Goal: Task Accomplishment & Management: Manage account settings

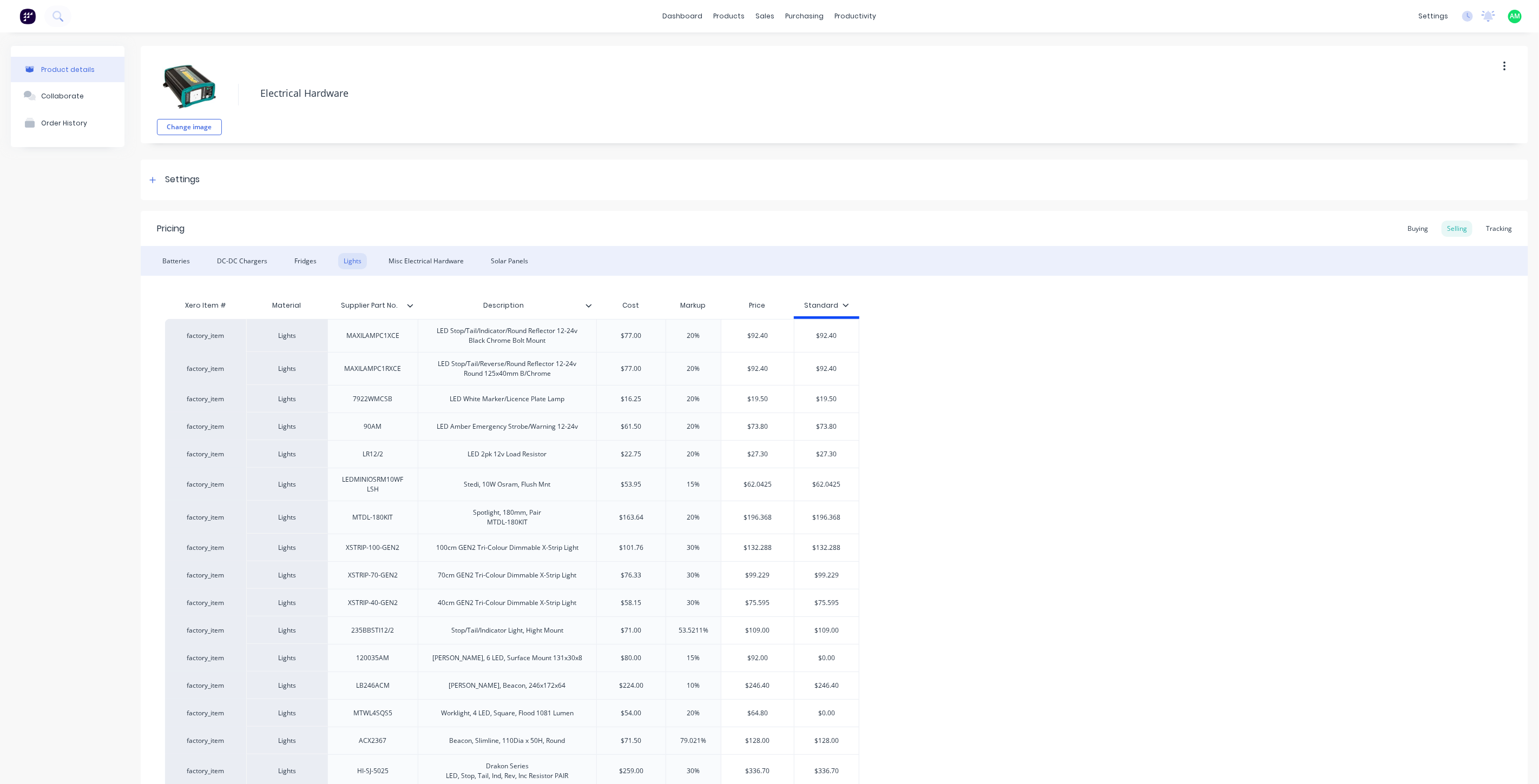
scroll to position [111, 0]
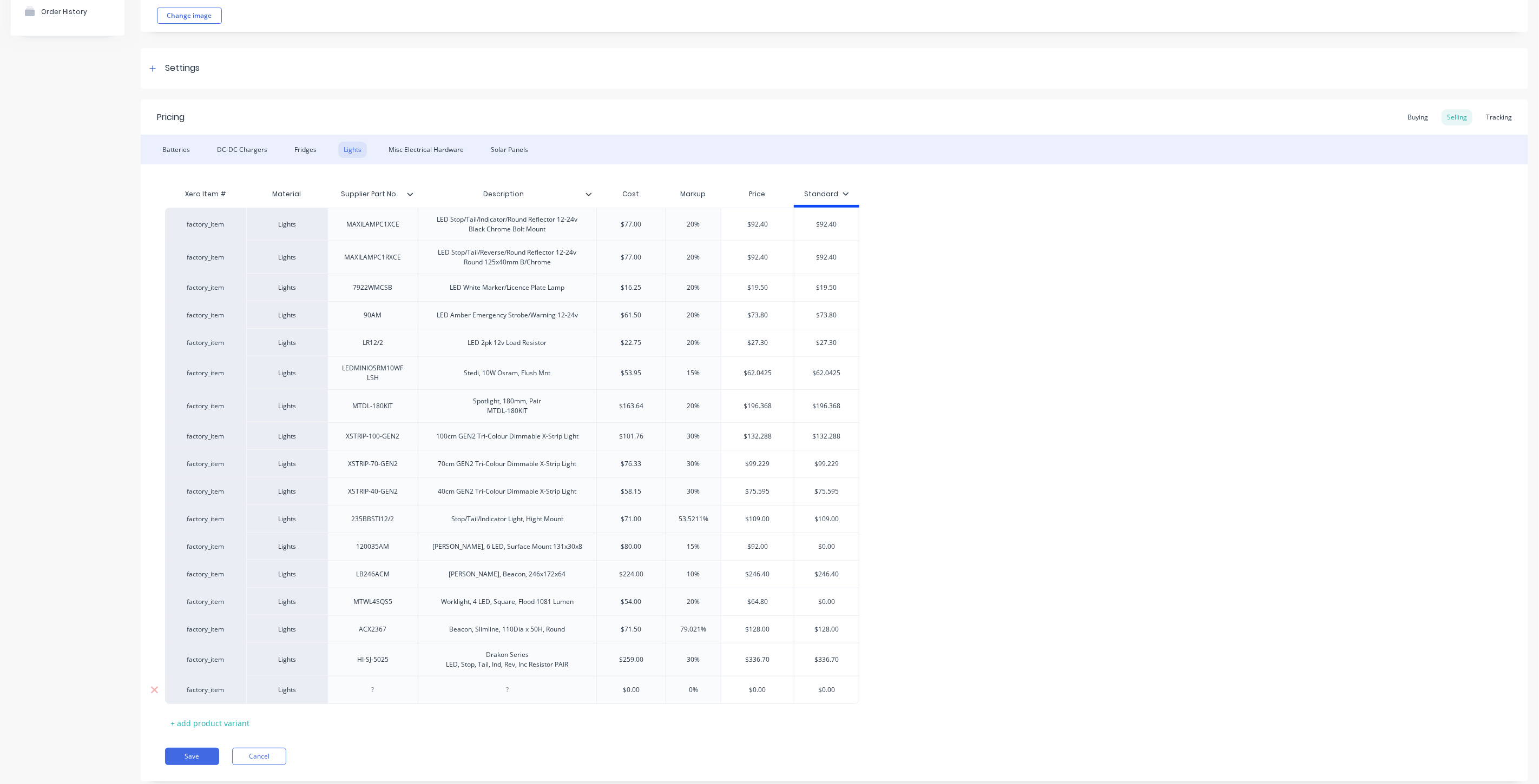
click at [379, 691] on div at bounding box center [373, 690] width 54 height 14
type textarea "x"
click at [375, 695] on div at bounding box center [373, 690] width 54 height 14
paste div
click at [450, 689] on div at bounding box center [507, 690] width 178 height 29
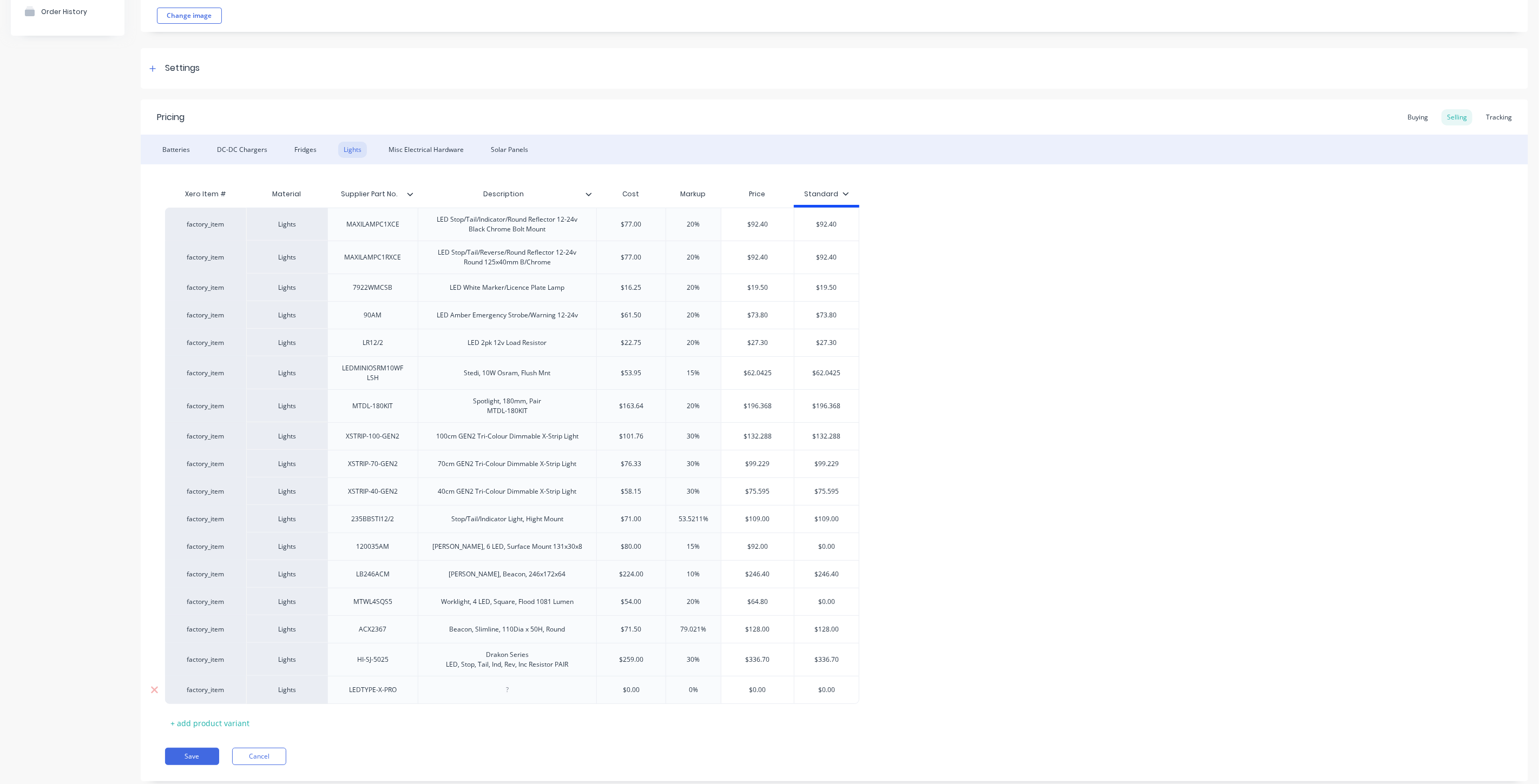
type textarea "x"
click at [495, 690] on div at bounding box center [508, 690] width 54 height 14
drag, startPoint x: 515, startPoint y: 699, endPoint x: 1134, endPoint y: 1101, distance: 738.1
click at [1134, 784] on html "dashboard products sales purchasing productivity dashboard products Product Cat…" at bounding box center [769, 392] width 1539 height 784
click at [496, 689] on div "Stedi, Type X Pro, Spot & Spread in One, Inc Generic Loom" at bounding box center [508, 693] width 170 height 24
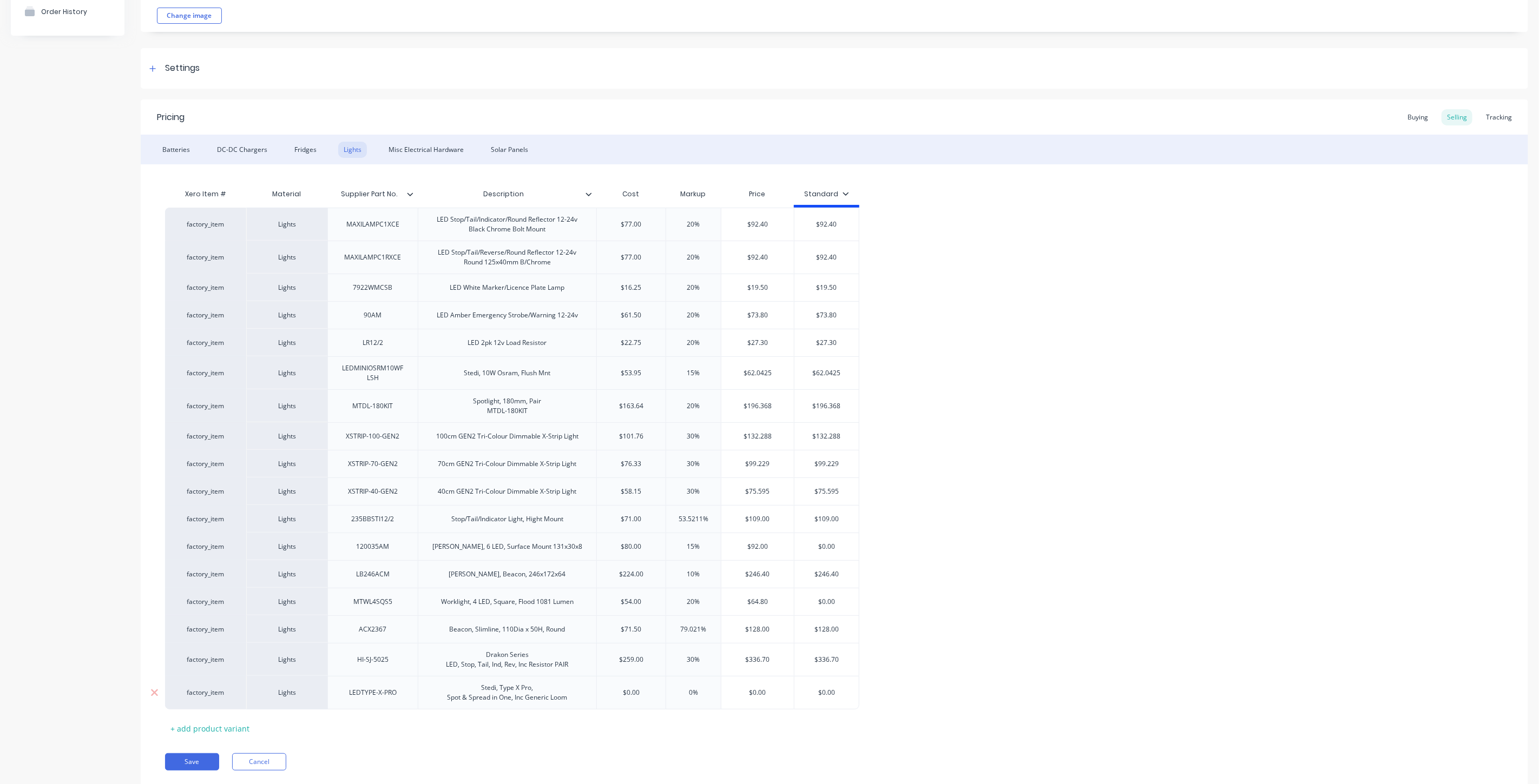
click at [512, 700] on div "Stedi, Type X Pro, Spot & Spread in One, Inc Generic Loom" at bounding box center [508, 693] width 137 height 24
click at [609, 702] on input "text" at bounding box center [631, 697] width 69 height 10
type input "$0.00"
type textarea "x"
click at [600, 696] on input "$0.00" at bounding box center [631, 697] width 69 height 10
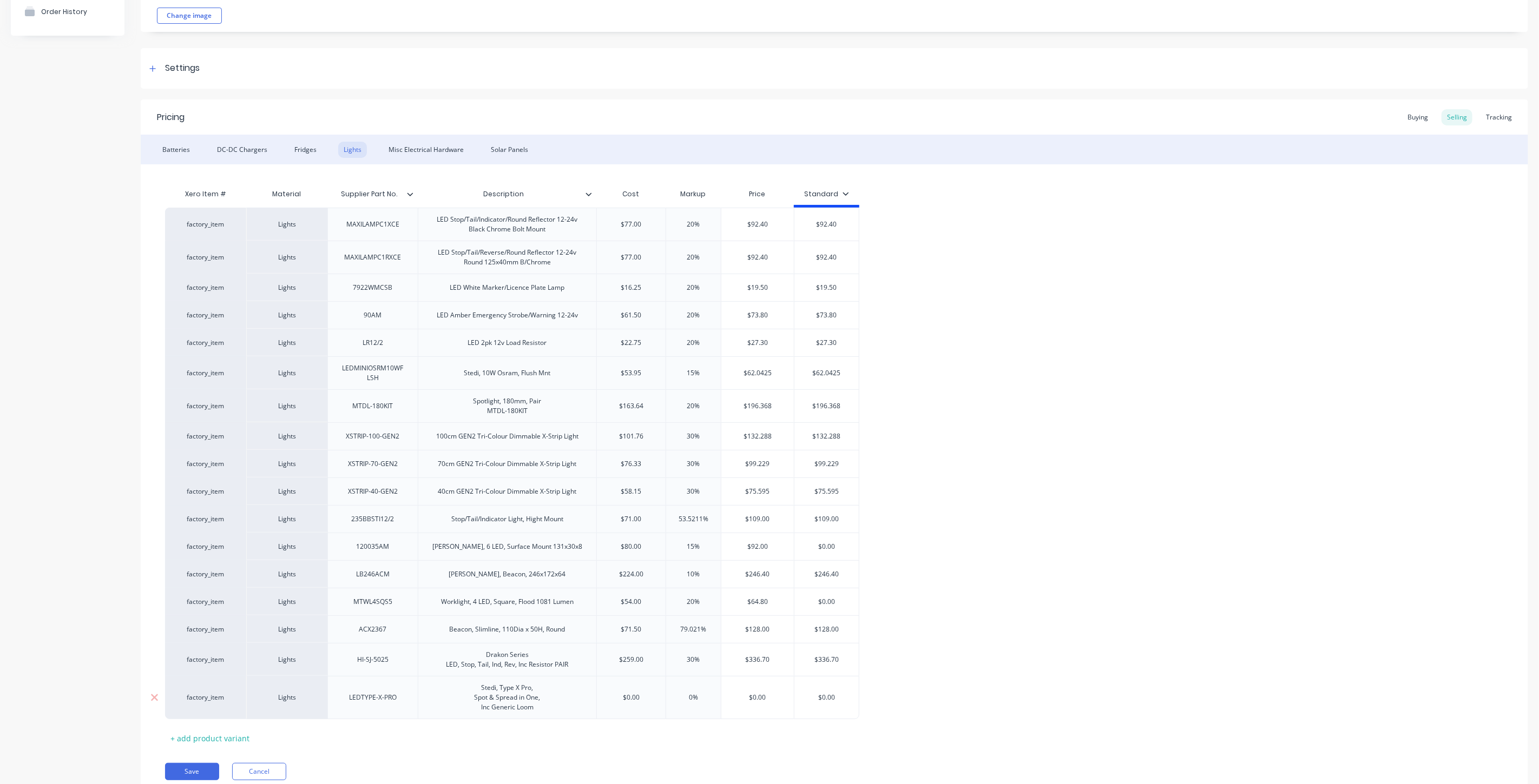
type input "5"
type textarea "x"
type input "58"
type textarea "x"
type input "587"
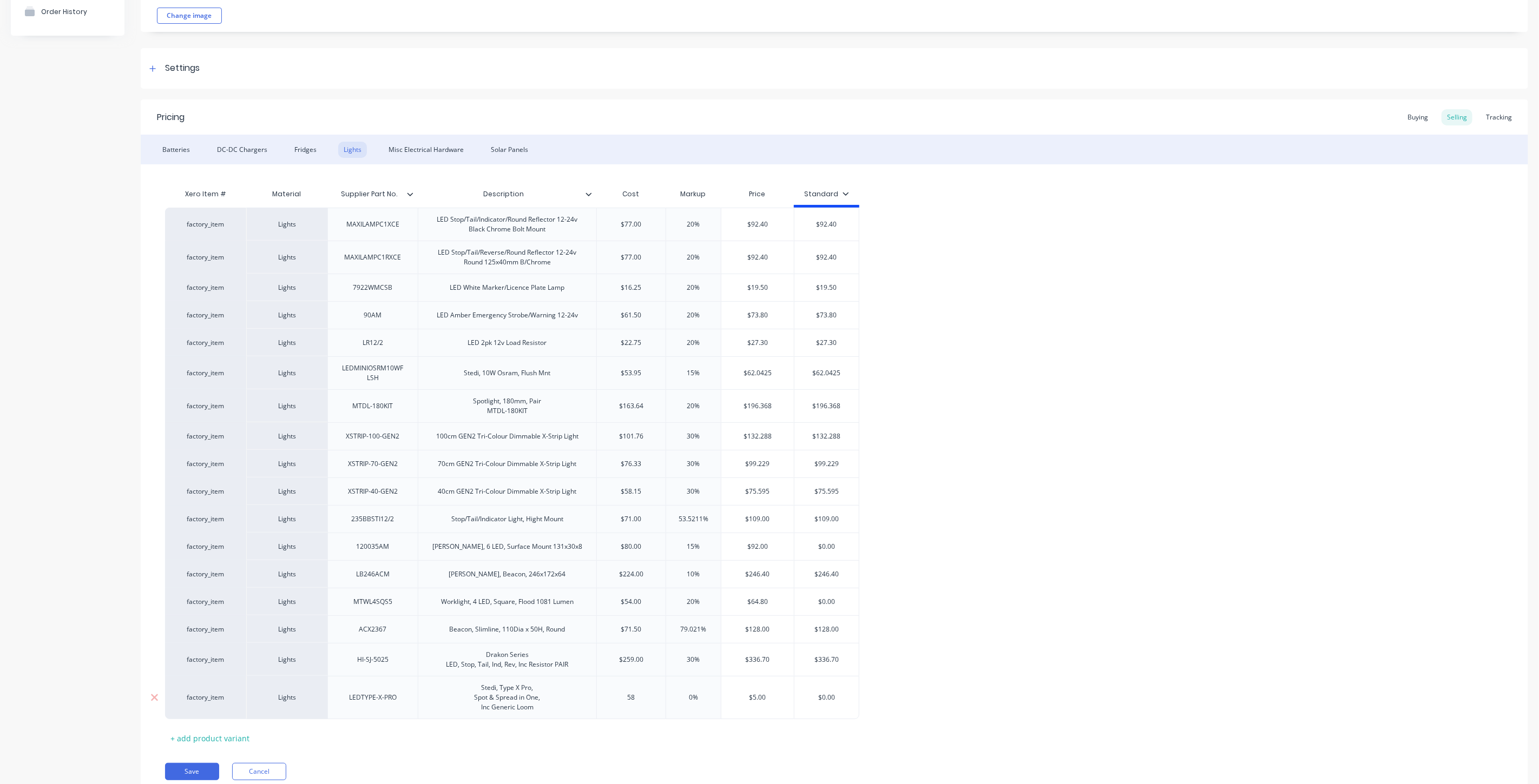
type textarea "x"
type input "587"
type input "0%"
click at [697, 695] on input "0%" at bounding box center [693, 697] width 54 height 10
drag, startPoint x: 764, startPoint y: 691, endPoint x: 725, endPoint y: 697, distance: 39.5
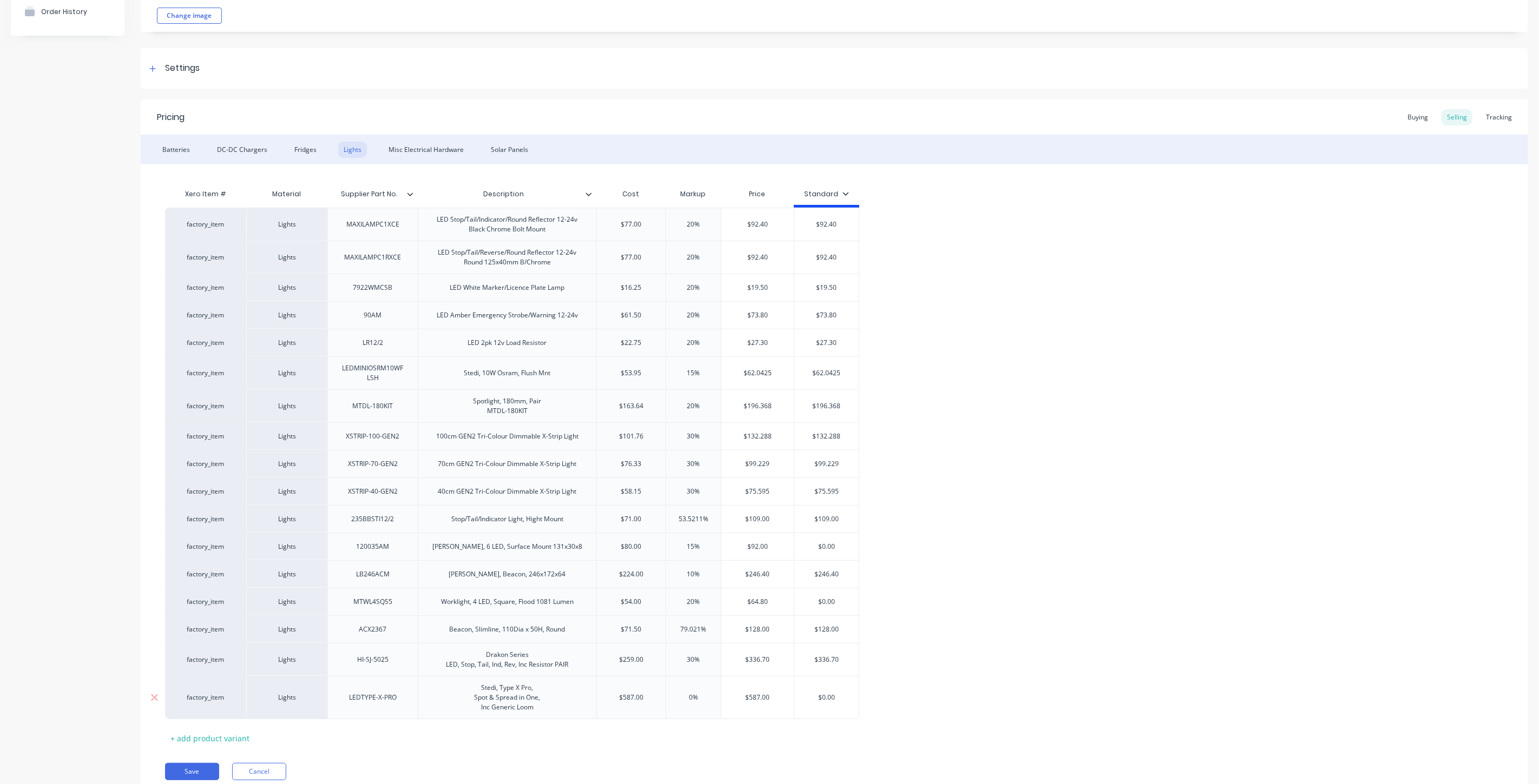
click at [725, 697] on input "$587.00" at bounding box center [757, 697] width 72 height 10
type input "6"
type textarea "x"
type input "69"
type textarea "x"
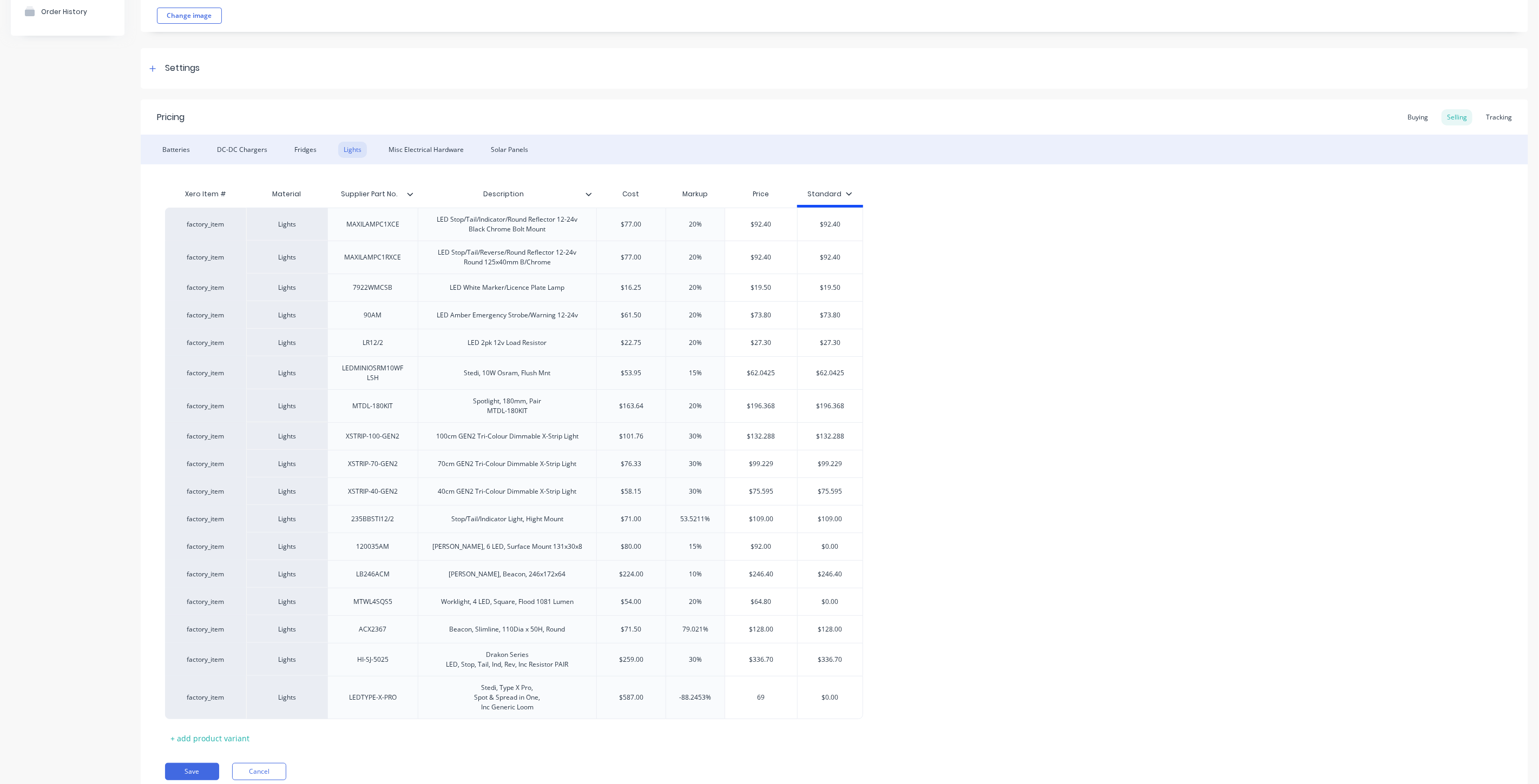
type input "699"
type textarea "x"
type input "699"
click at [819, 706] on div "$0.00" at bounding box center [826, 697] width 65 height 27
type input "$0.00"
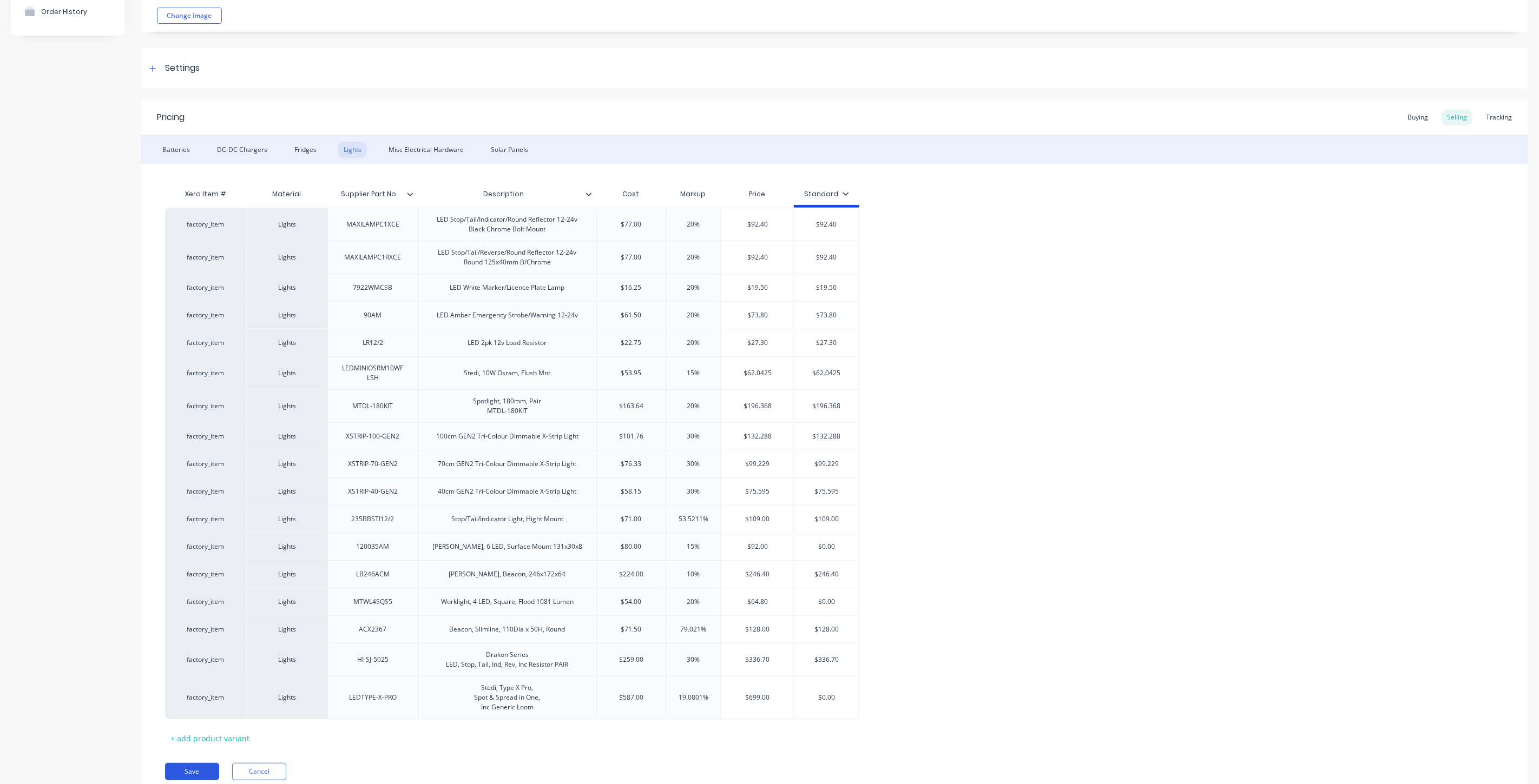
click at [186, 775] on button "Save" at bounding box center [192, 772] width 54 height 17
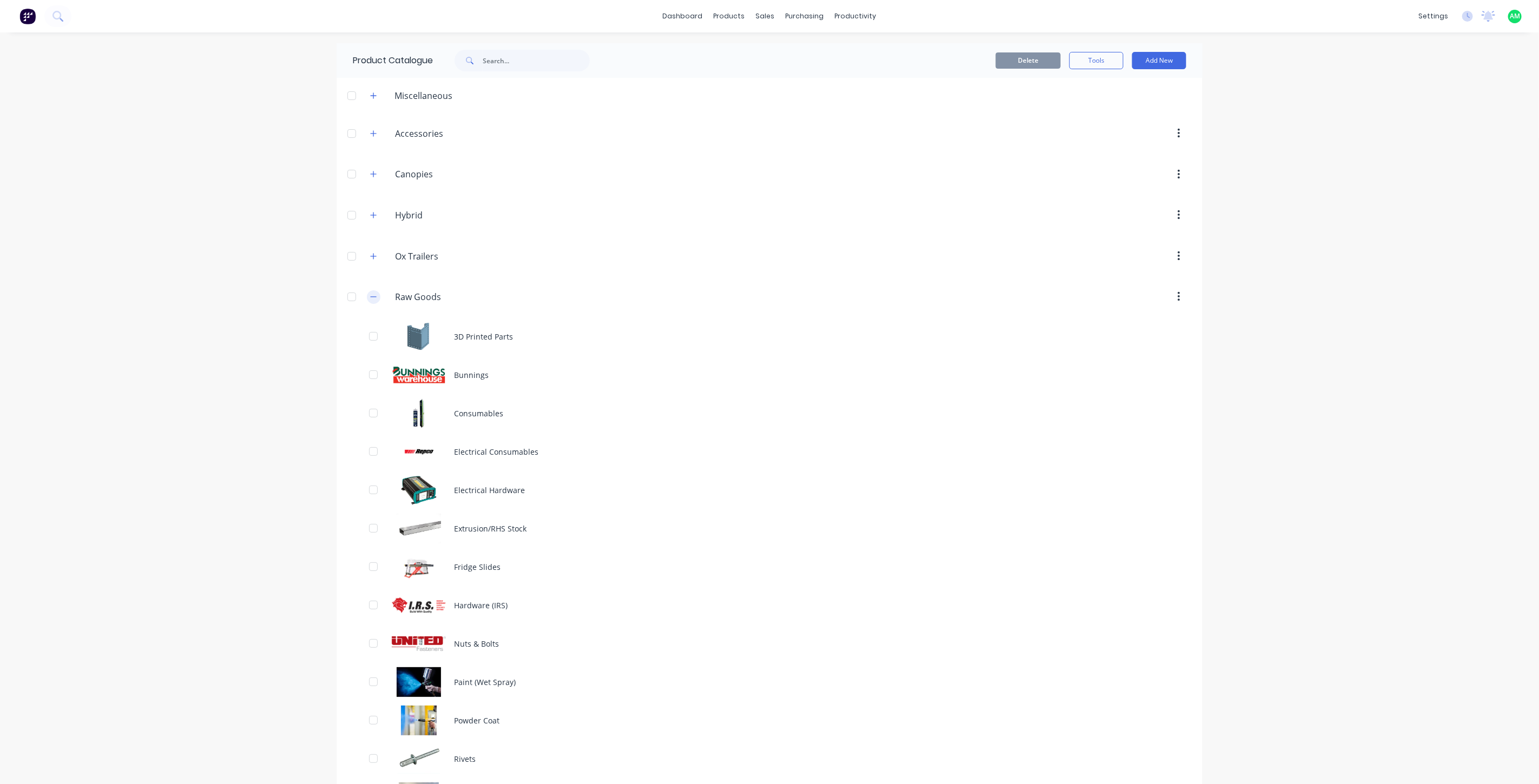
click at [370, 295] on icon "button" at bounding box center [373, 297] width 6 height 7
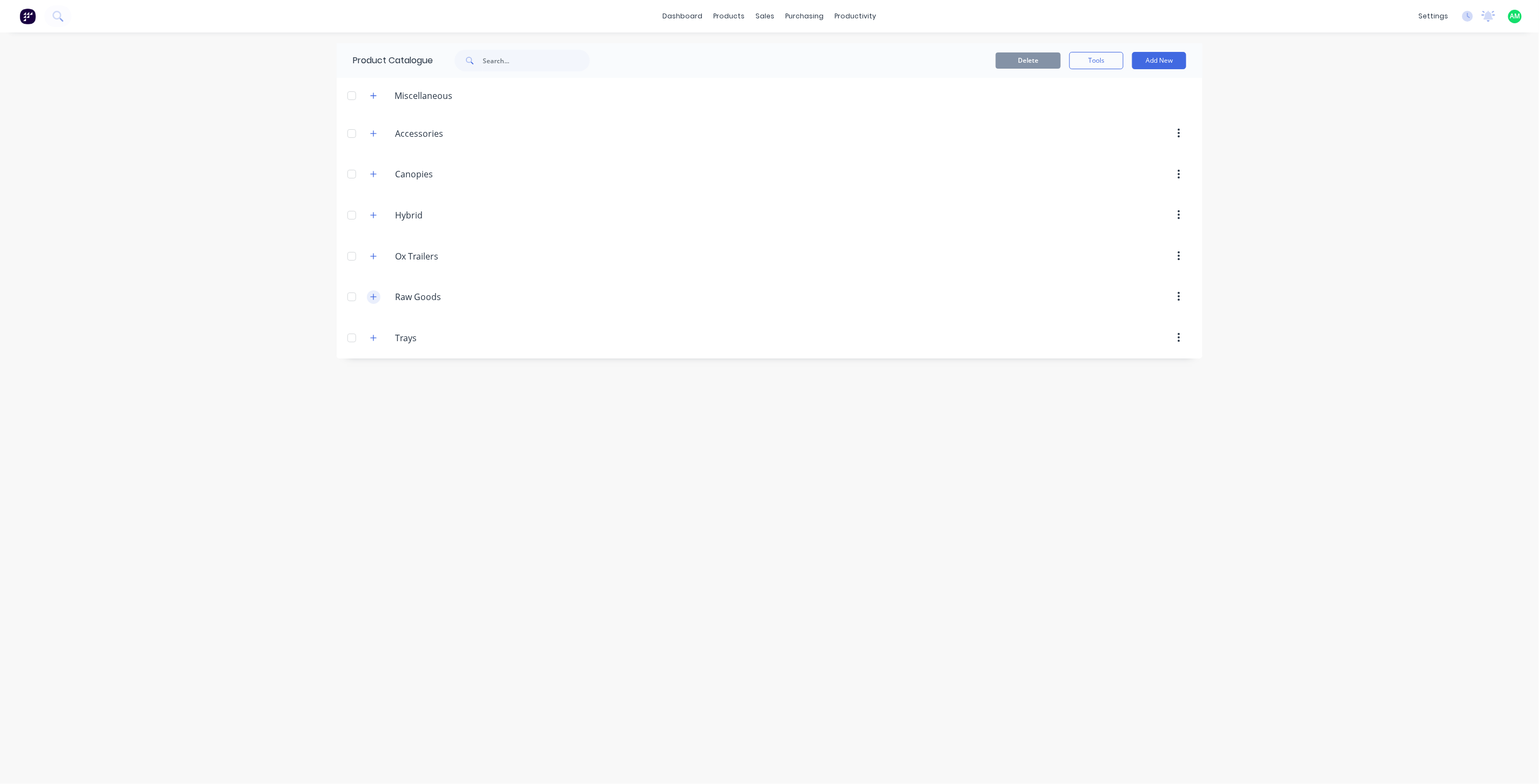
click at [374, 299] on icon "button" at bounding box center [373, 296] width 6 height 6
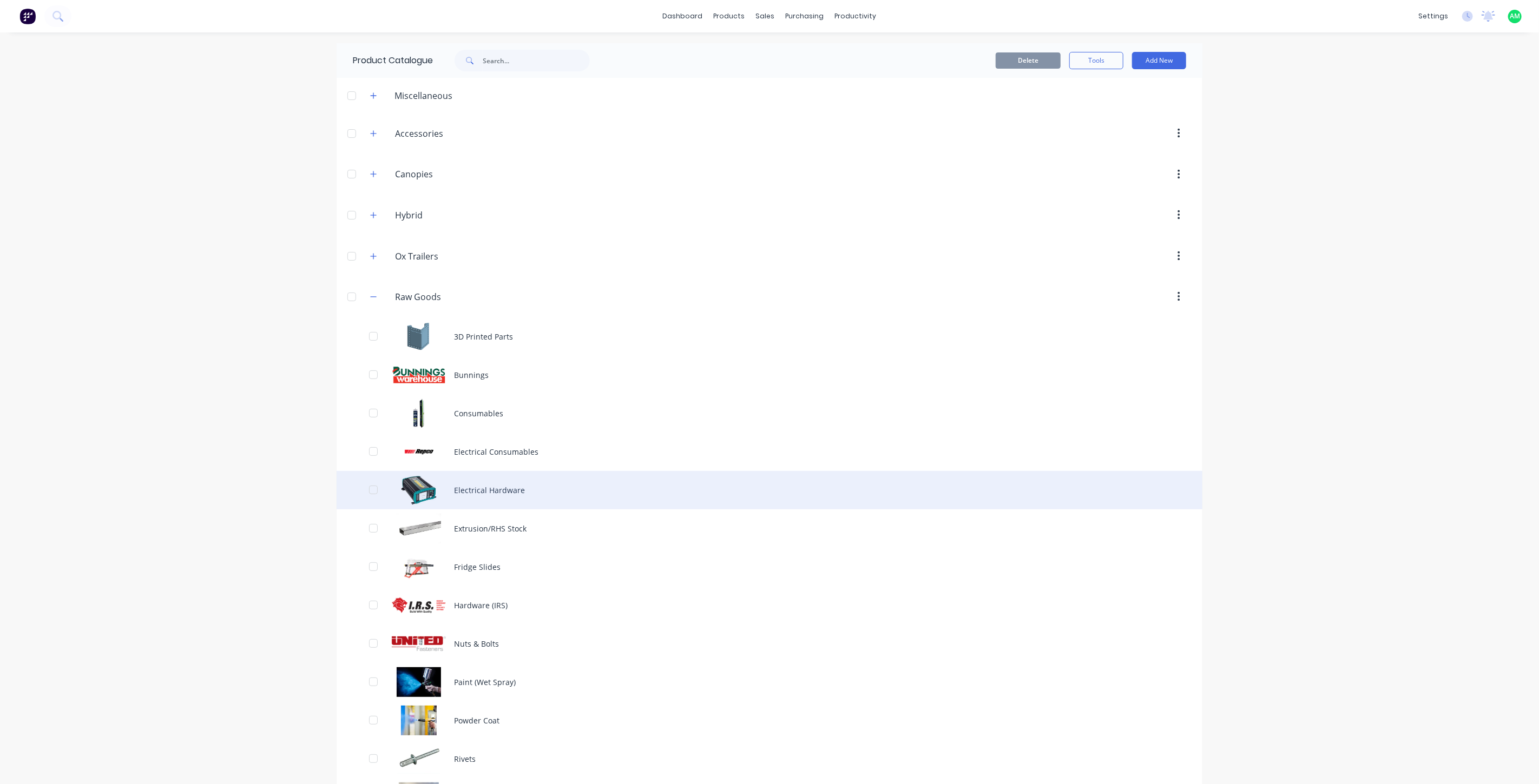
click at [417, 488] on div "Electrical Hardware" at bounding box center [769, 490] width 865 height 38
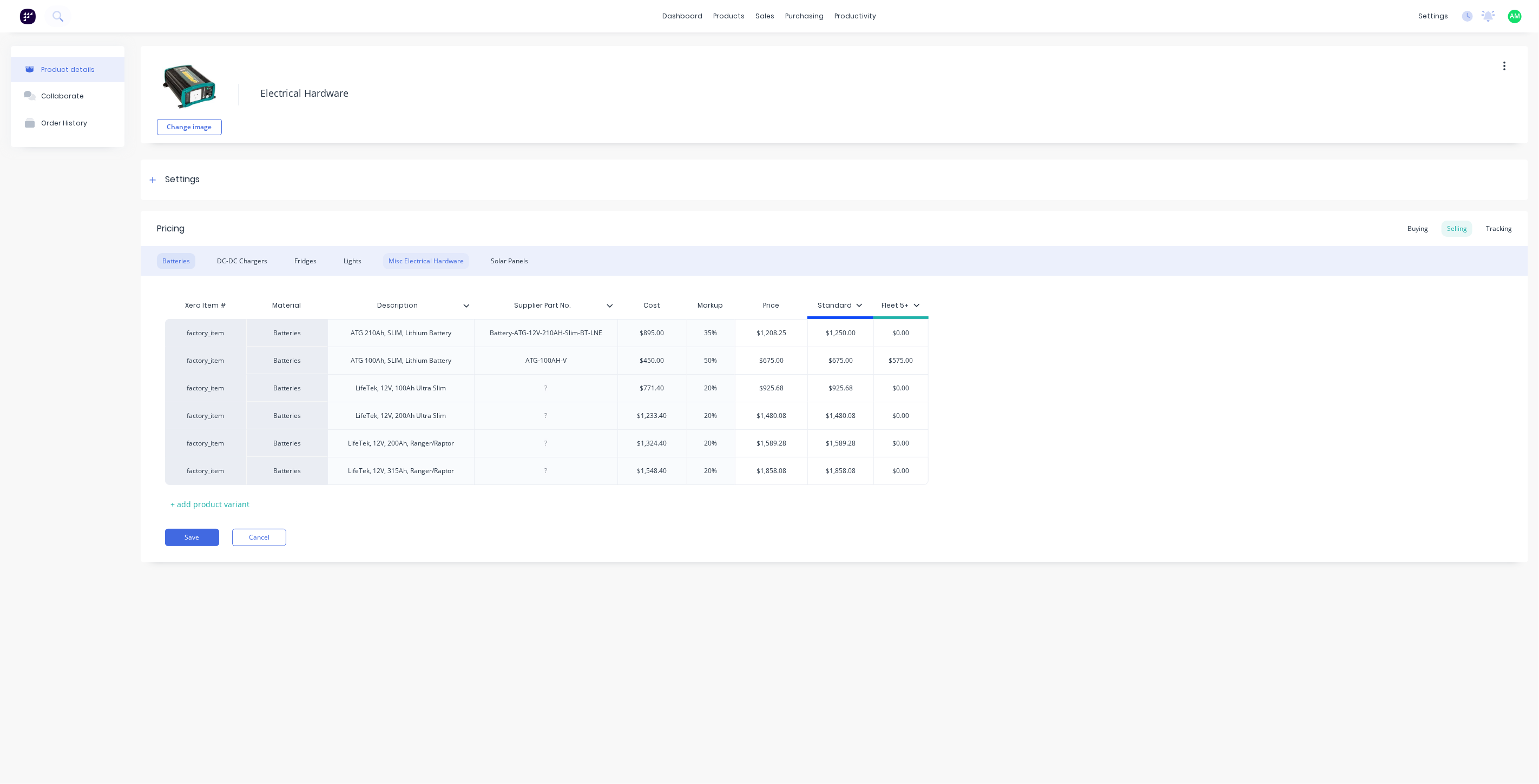
click at [427, 257] on div "Misc Electrical Hardware" at bounding box center [426, 261] width 86 height 16
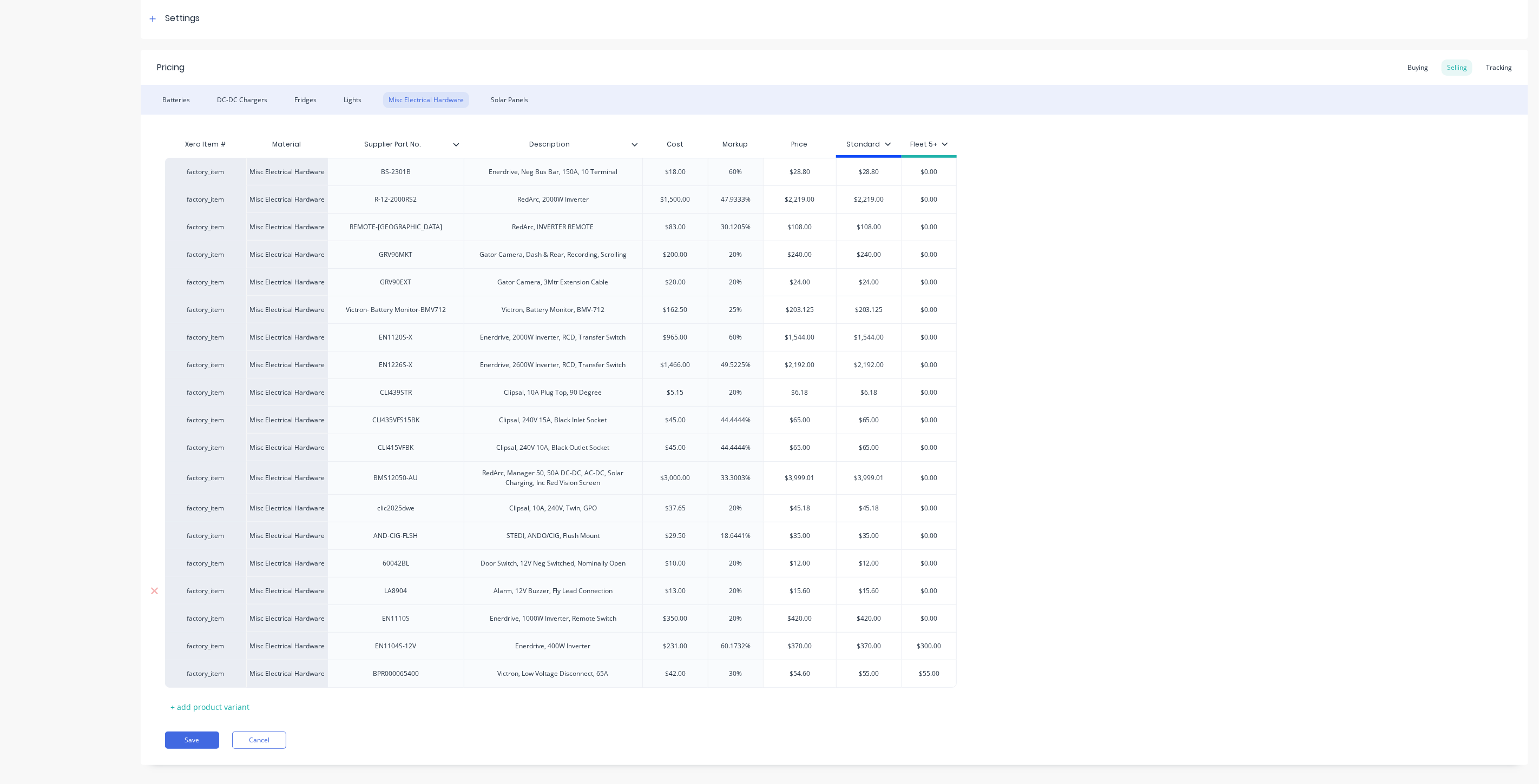
scroll to position [173, 0]
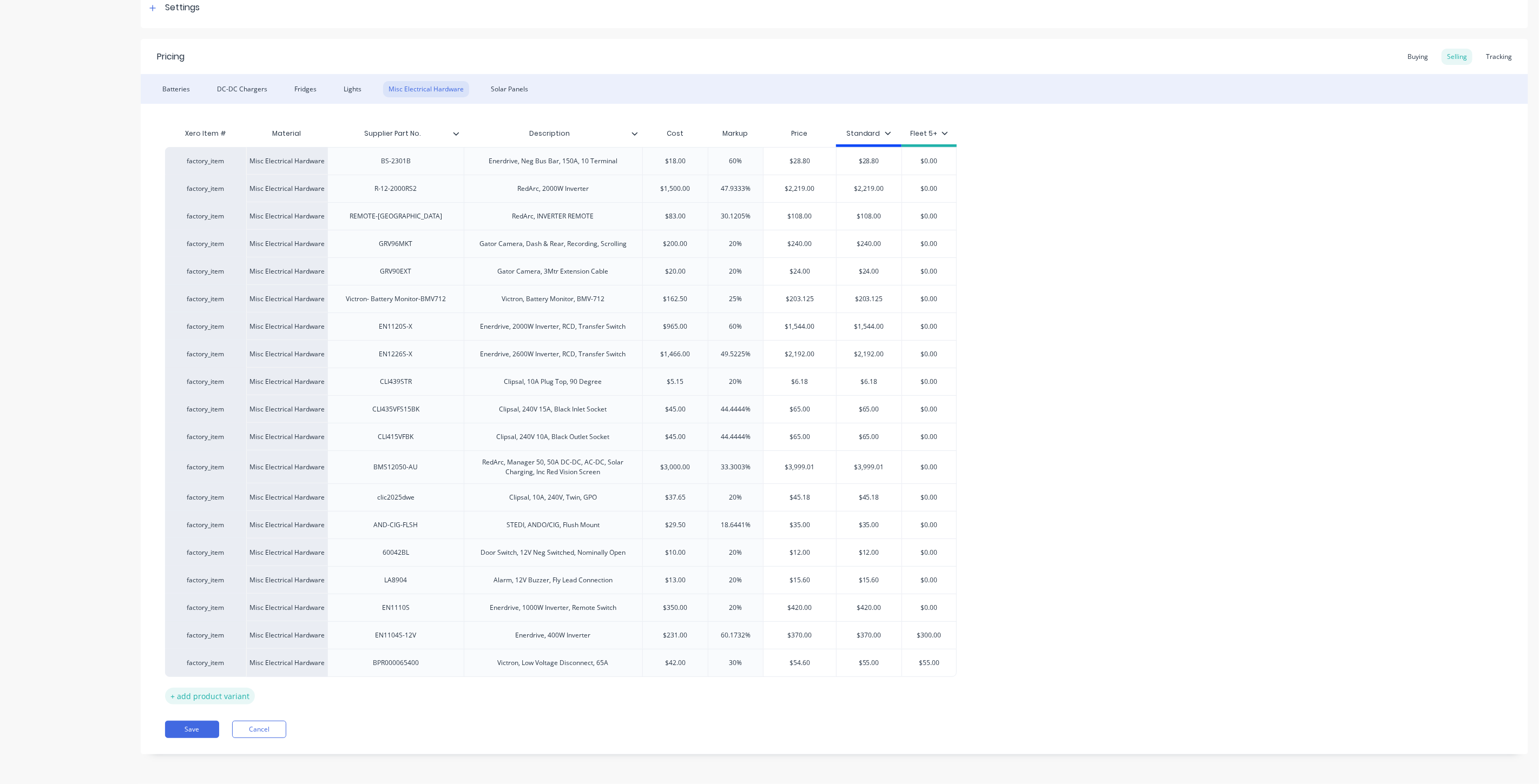
click at [228, 695] on div "+ add product variant" at bounding box center [210, 696] width 90 height 17
type textarea "x"
click at [396, 694] on div at bounding box center [395, 689] width 54 height 14
paste div
click at [515, 692] on div at bounding box center [553, 690] width 178 height 29
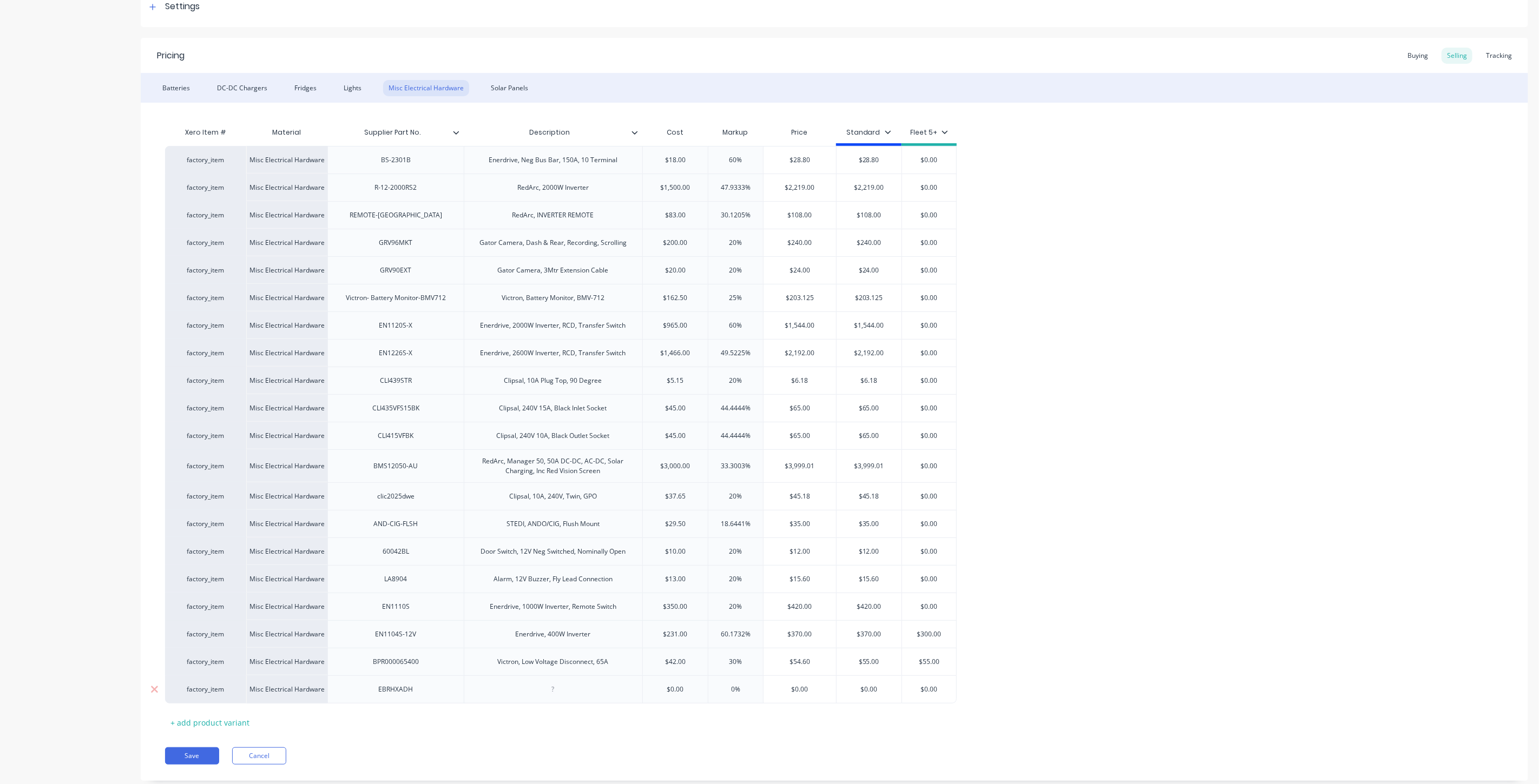
click at [565, 696] on div at bounding box center [553, 689] width 54 height 14
type textarea "x"
click at [686, 690] on input "text" at bounding box center [675, 692] width 65 height 10
type textarea "x"
drag, startPoint x: 693, startPoint y: 695, endPoint x: 641, endPoint y: 689, distance: 52.3
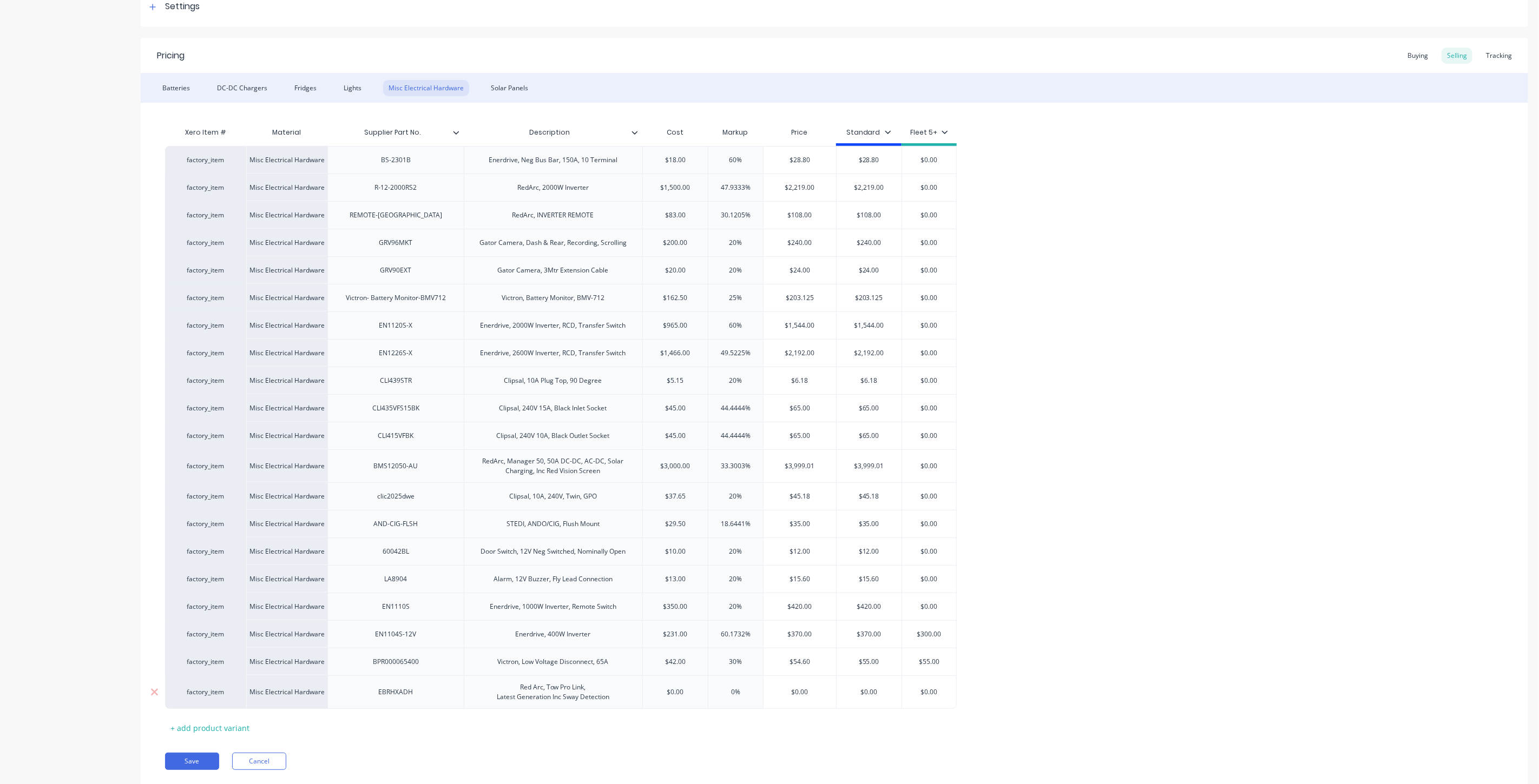
click at [641, 689] on div "factory_item Misc Electrical Hardware EBRHXADH Red Arc, Tow Pro Link, Latest Ge…" at bounding box center [560, 693] width 791 height 34
type input "5"
type textarea "x"
type input "537"
type textarea "x"
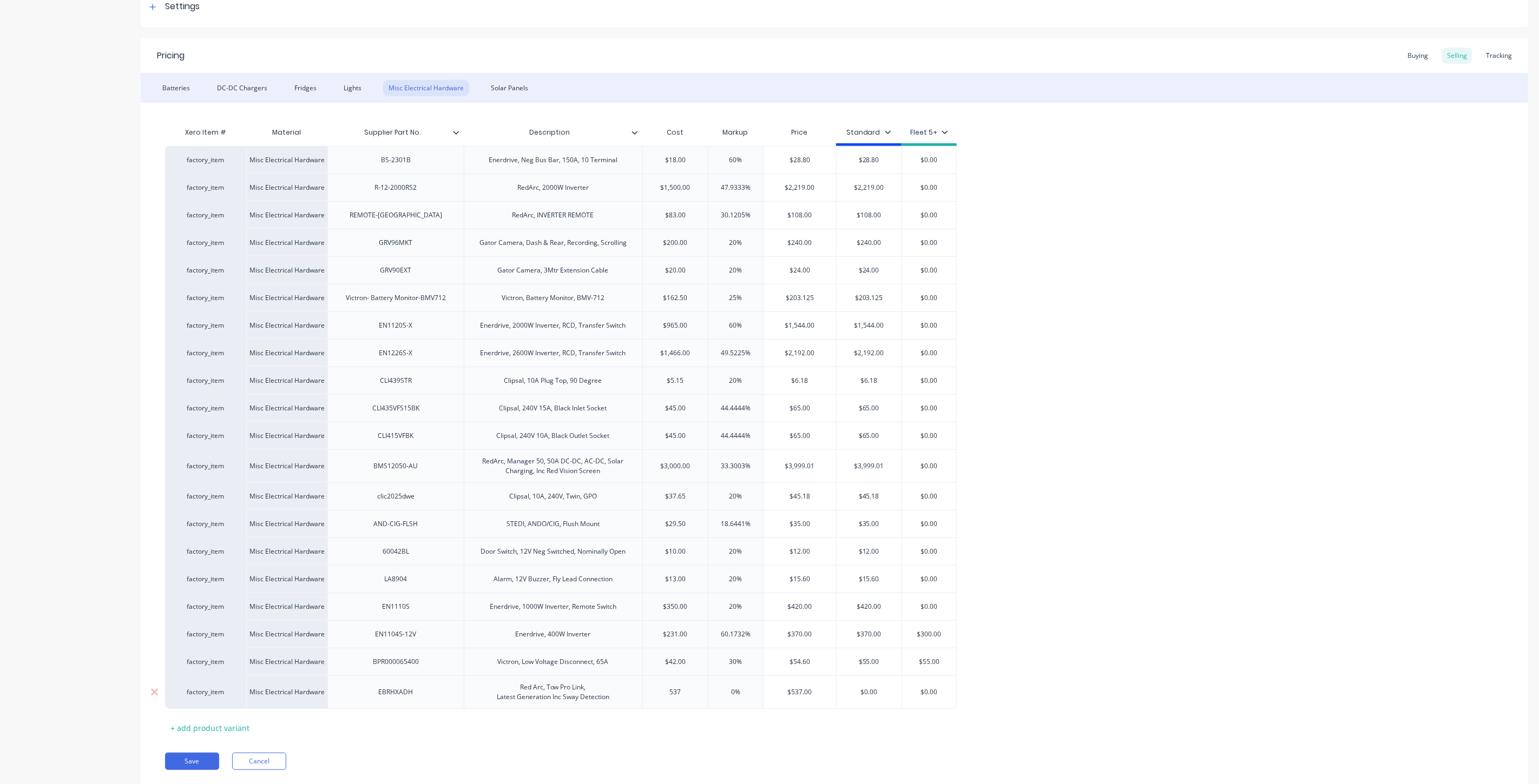
type input "537"
type input "0%"
click at [728, 697] on input "0%" at bounding box center [735, 692] width 54 height 10
drag, startPoint x: 741, startPoint y: 694, endPoint x: 720, endPoint y: 689, distance: 21.6
click at [720, 689] on input "0%" at bounding box center [735, 692] width 54 height 10
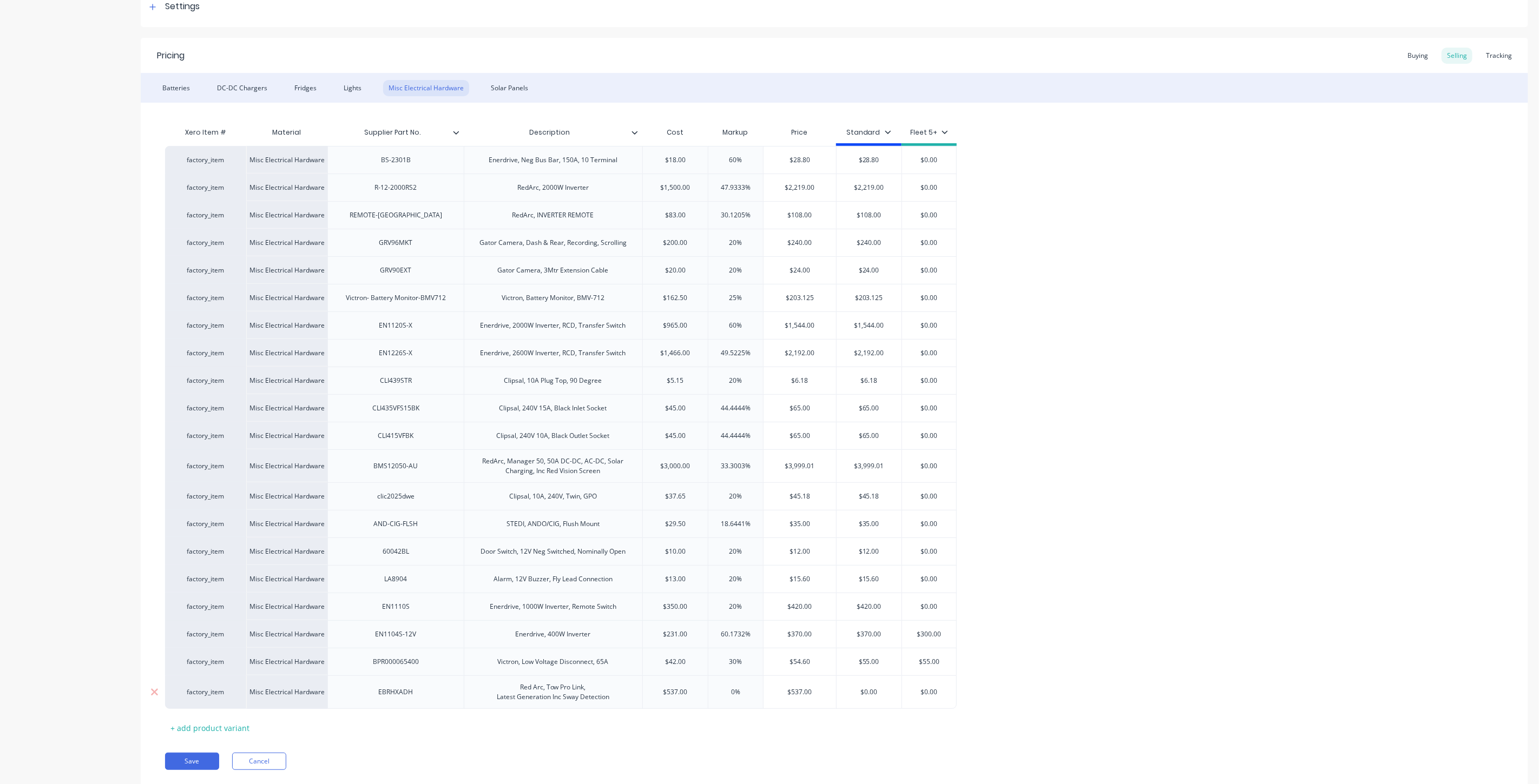
type textarea "x"
type input "30"
type textarea "x"
type input "30"
click at [766, 731] on div "Xero Item # Material Supplier Part No. Description Cost Markup Price Standard F…" at bounding box center [834, 429] width 1338 height 615
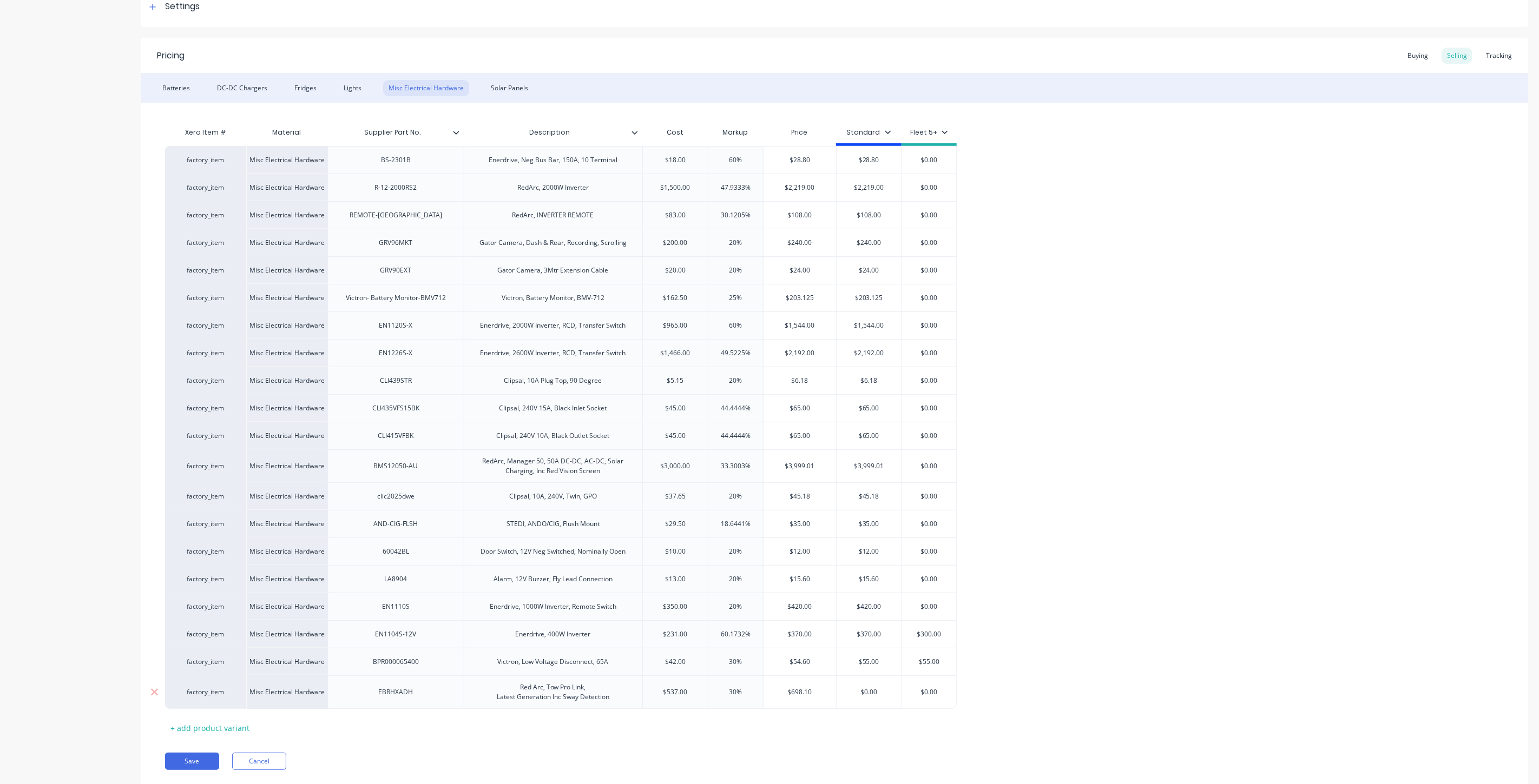
type input "$698.10"
drag, startPoint x: 804, startPoint y: 691, endPoint x: 770, endPoint y: 690, distance: 34.0
click at [770, 690] on input "$698.10" at bounding box center [799, 692] width 72 height 10
type input "$0.00"
drag, startPoint x: 882, startPoint y: 697, endPoint x: 852, endPoint y: 694, distance: 30.1
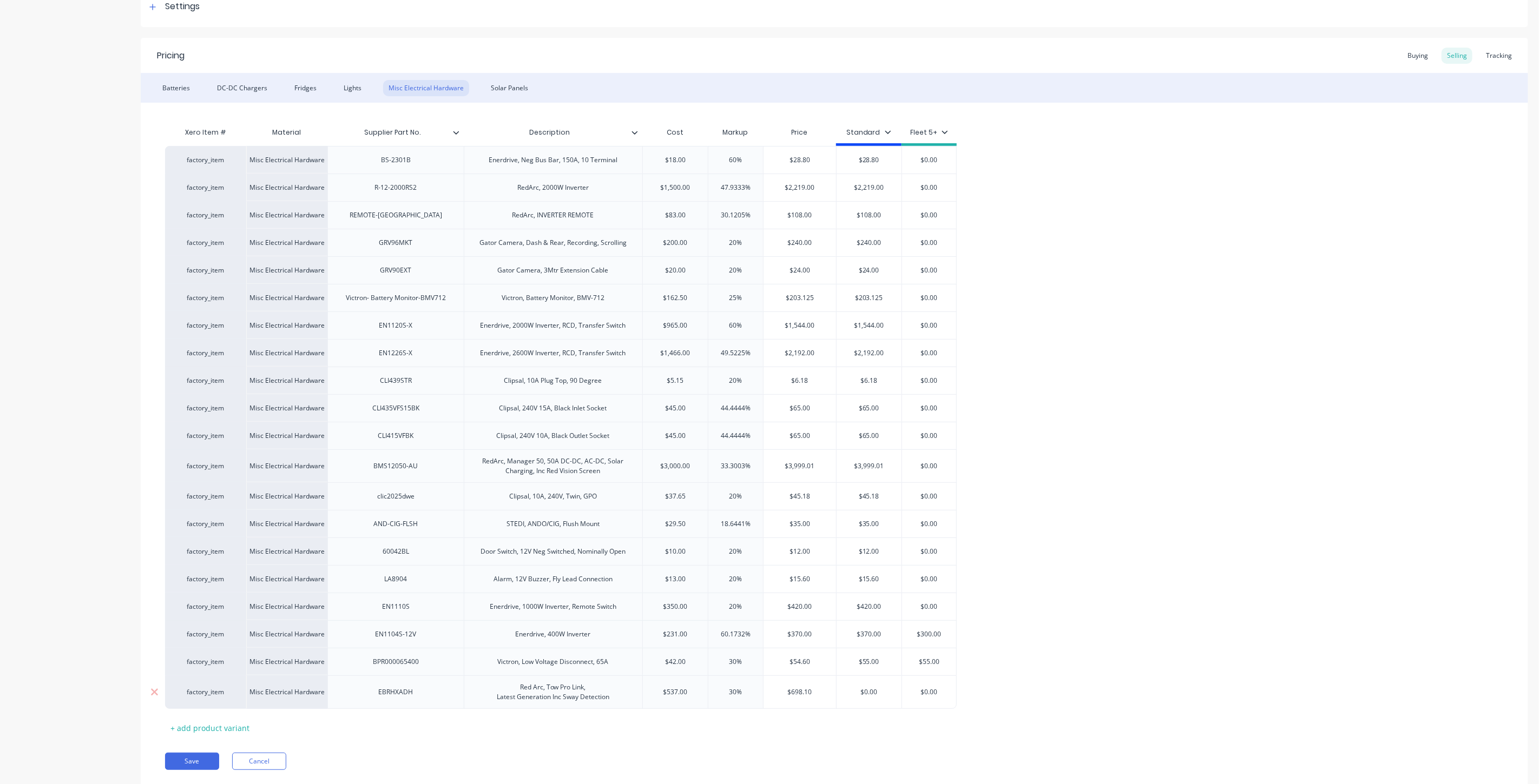
click at [852, 694] on input "$0.00" at bounding box center [869, 692] width 65 height 10
paste input "698.1"
type textarea "x"
type input "$698.10"
click at [828, 720] on div "Xero Item # Material Supplier Part No. Description Cost Markup Price Standard F…" at bounding box center [834, 429] width 1338 height 615
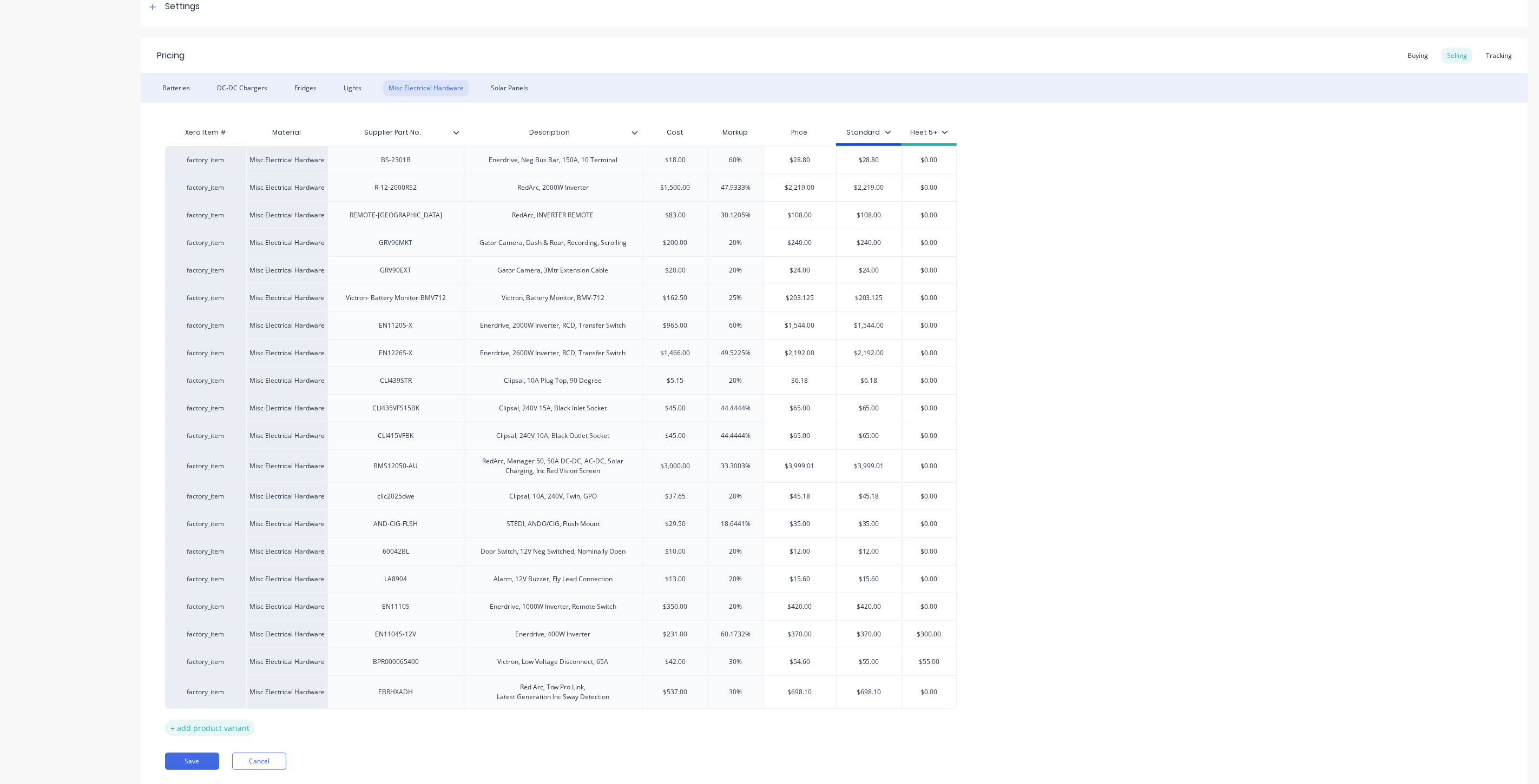
click at [220, 728] on div "+ add product variant" at bounding box center [210, 728] width 90 height 17
type textarea "x"
click at [532, 728] on div at bounding box center [553, 722] width 54 height 14
click at [434, 731] on div at bounding box center [395, 723] width 137 height 29
paste div
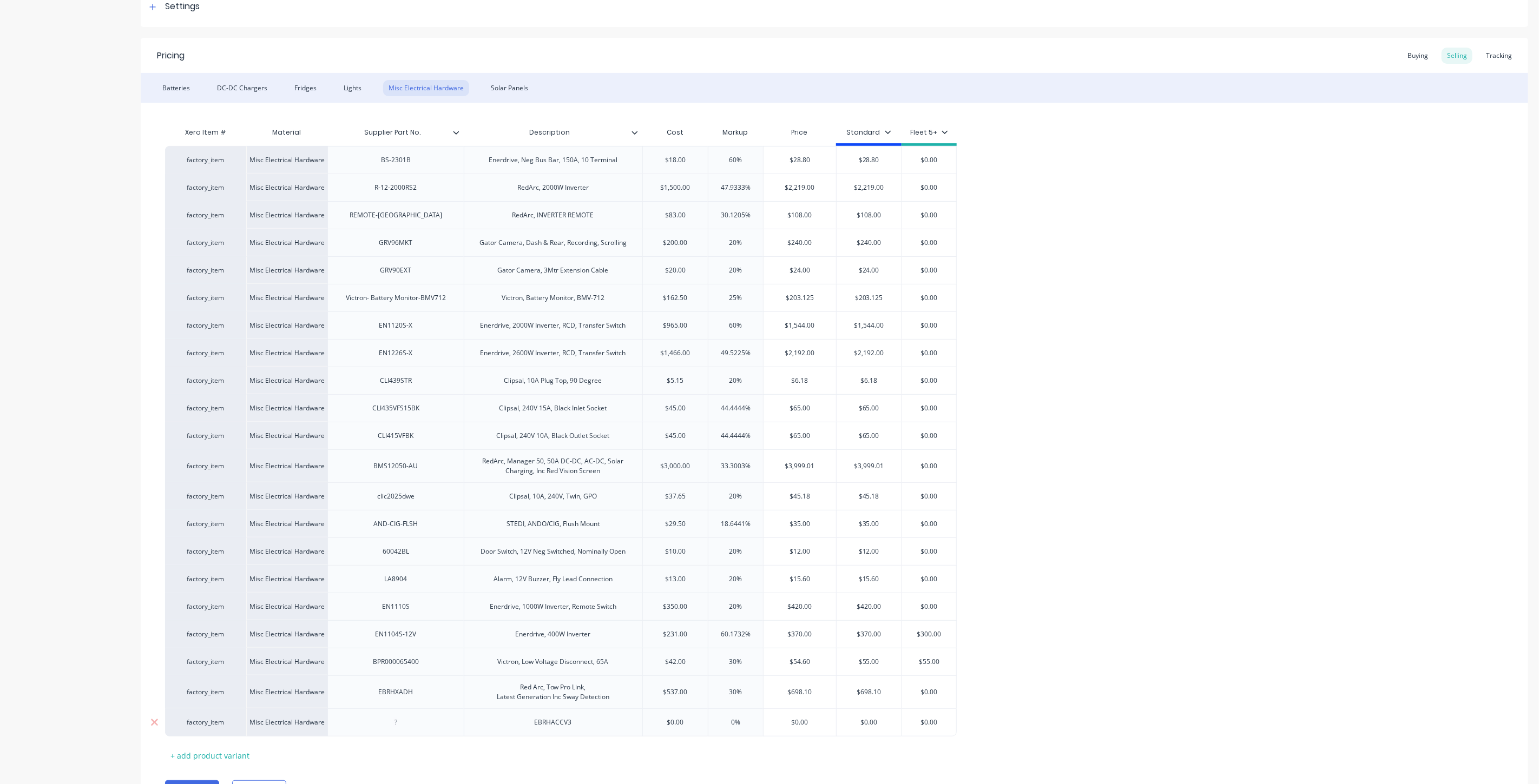
click at [390, 727] on div at bounding box center [395, 722] width 54 height 14
type textarea "x"
paste div
click at [575, 725] on div "EBRHACCV3" at bounding box center [553, 722] width 54 height 14
drag, startPoint x: 575, startPoint y: 725, endPoint x: 505, endPoint y: 738, distance: 71.2
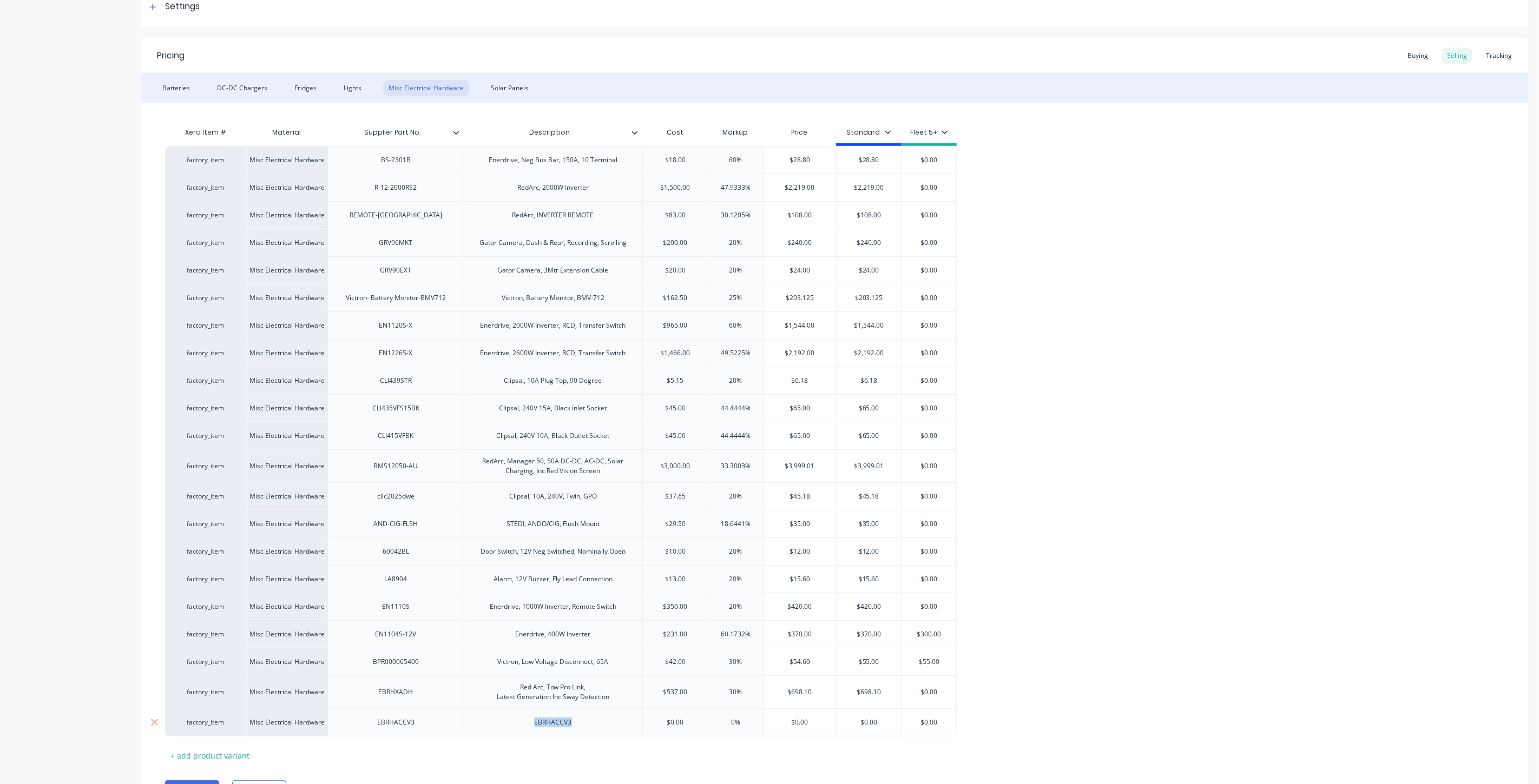
click at [504, 728] on div "EBRHACCV3" at bounding box center [553, 723] width 178 height 29
drag, startPoint x: 613, startPoint y: 704, endPoint x: 542, endPoint y: 702, distance: 71.0
click at [526, 700] on div "Red Arc, Tow Pro Link, Latest Generation Inc Sway Detection" at bounding box center [553, 692] width 130 height 24
click at [573, 695] on div "Red Arc, Tow Pro Link, Latest Generation Inc Sway Detection" at bounding box center [553, 692] width 130 height 24
click at [591, 691] on div "Red Arc, Tow Pro Link, Latest Generation Inc Sway Detection" at bounding box center [553, 692] width 130 height 24
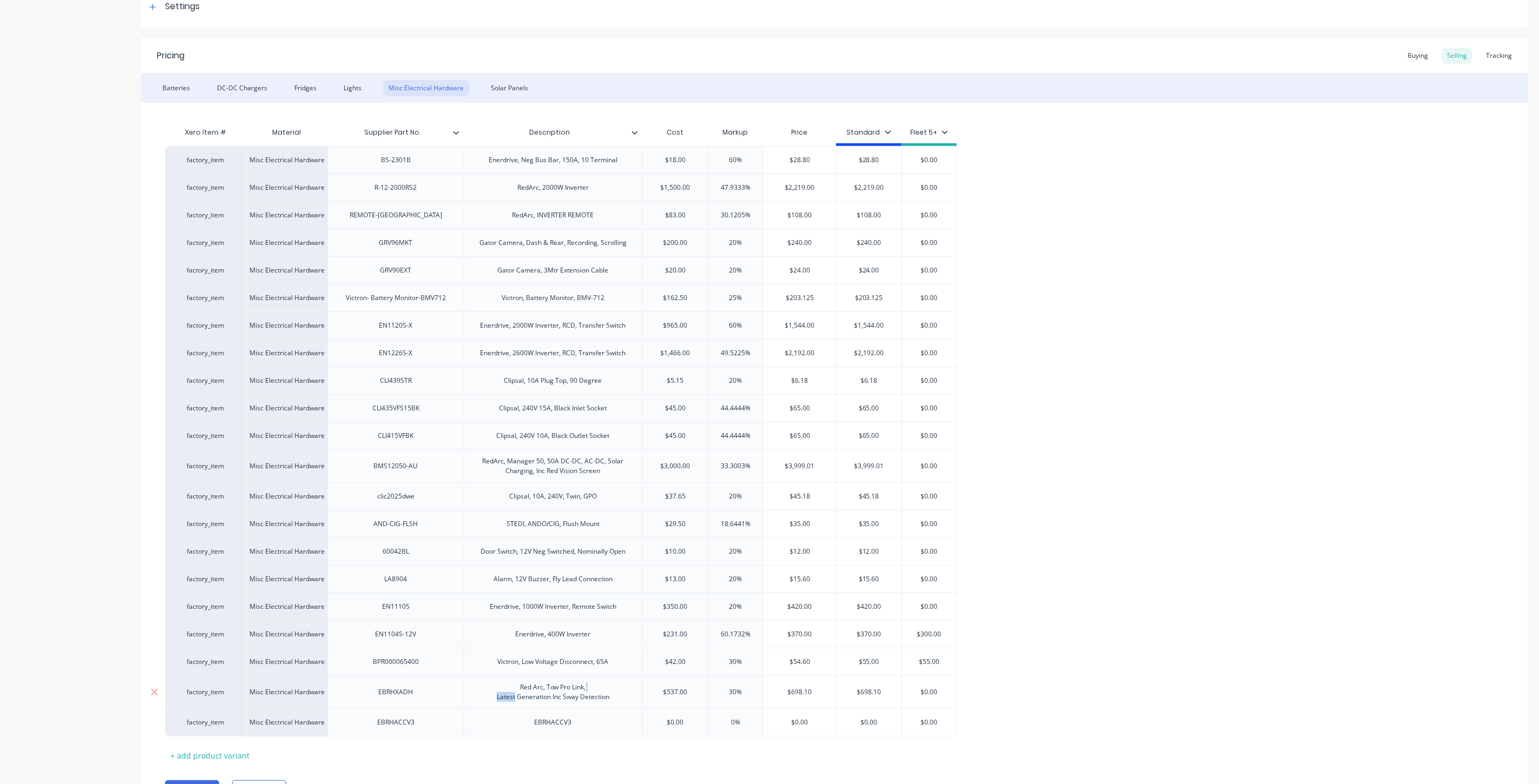
drag, startPoint x: 588, startPoint y: 692, endPoint x: 513, endPoint y: 697, distance: 75.2
click at [514, 697] on div "Red Arc, Tow Pro Link, Latest Generation Inc Sway Detection" at bounding box center [553, 692] width 130 height 24
click at [535, 698] on div "Red Arc, Tow Pro Link, Latest Generation Inc Sway Detection" at bounding box center [553, 692] width 130 height 24
click at [556, 726] on div "EBRHACCV3" at bounding box center [553, 722] width 54 height 14
drag, startPoint x: 585, startPoint y: 728, endPoint x: 516, endPoint y: 729, distance: 69.0
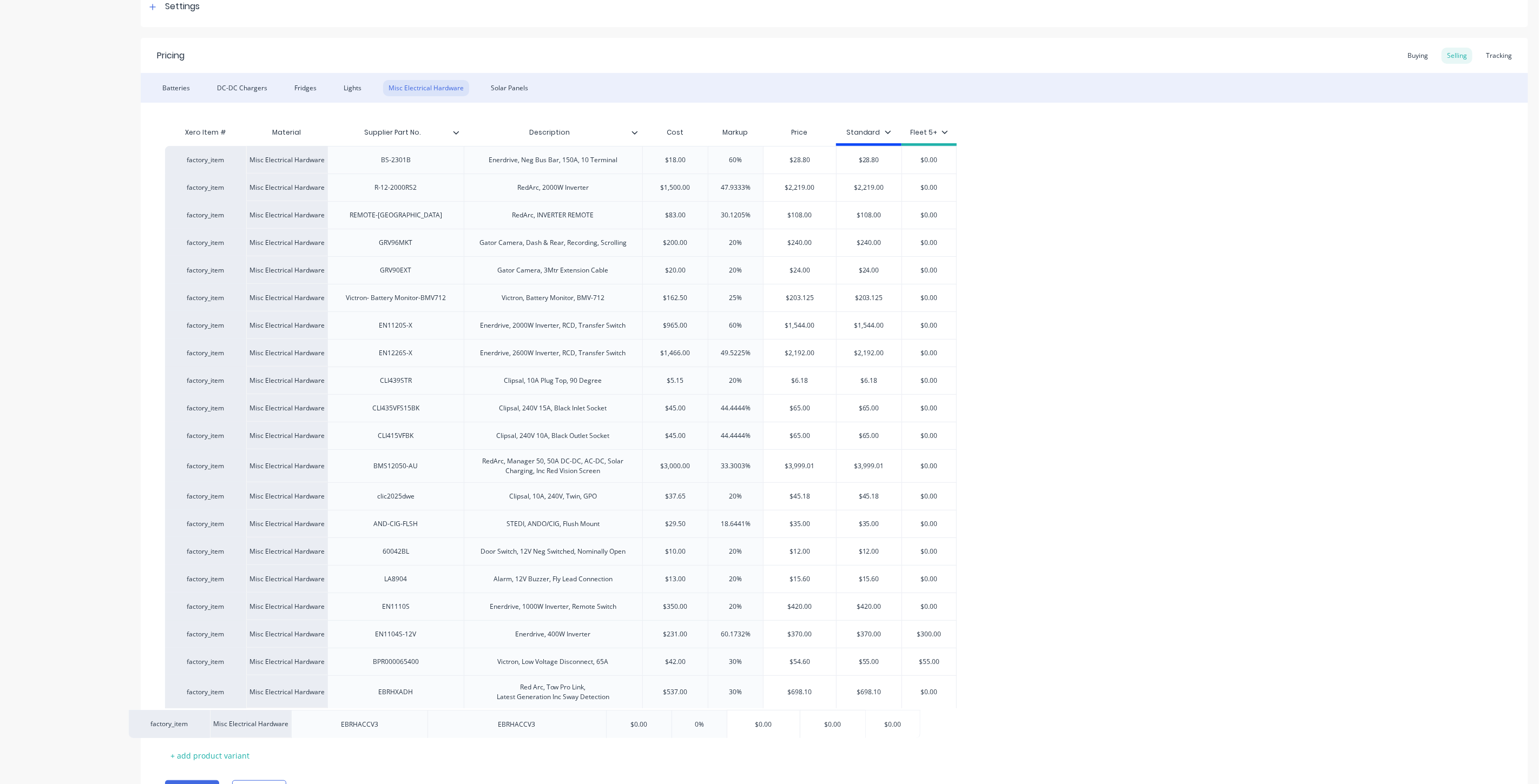
click at [525, 731] on div "factory_item Misc Electrical Hardware BS-2301B Enerdrive, Neg Bus Bar, 150A, 10…" at bounding box center [834, 442] width 1338 height 590
click at [553, 722] on div "EBRHACCV3" at bounding box center [553, 722] width 54 height 14
drag, startPoint x: 577, startPoint y: 726, endPoint x: 506, endPoint y: 726, distance: 71.0
click at [506, 726] on div "EBRHACCV3" at bounding box center [553, 723] width 178 height 29
drag, startPoint x: 669, startPoint y: 720, endPoint x: 685, endPoint y: 720, distance: 16.0
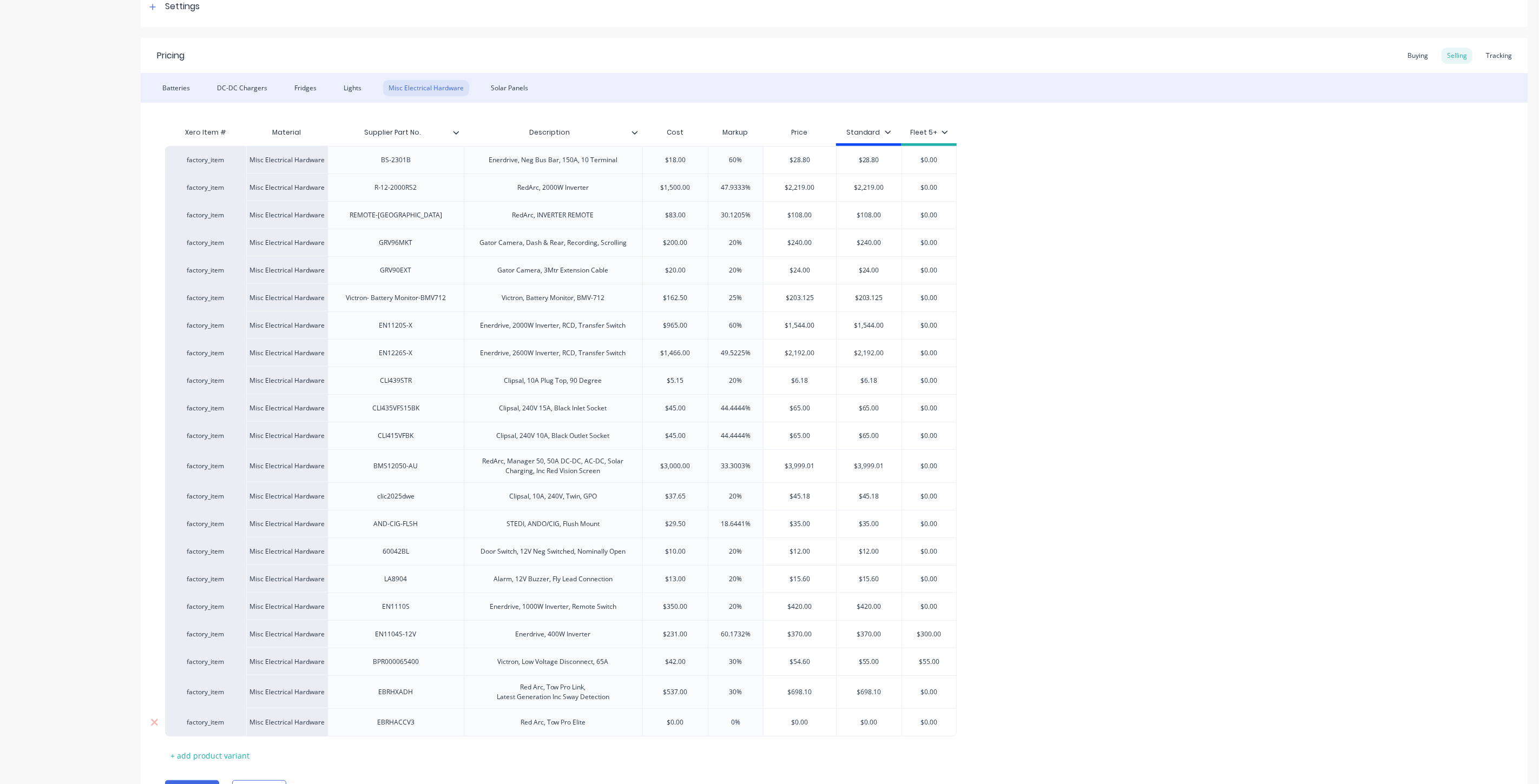
click at [670, 720] on input "text" at bounding box center [675, 722] width 65 height 10
type textarea "x"
type input "$0.00"
drag, startPoint x: 699, startPoint y: 722, endPoint x: 640, endPoint y: 718, distance: 59.1
click at [640, 718] on div "factory_item Misc Electrical Hardware EBRHACCV3 Red Arc, Tow Pro Elite $0.00 $0…" at bounding box center [560, 723] width 791 height 29
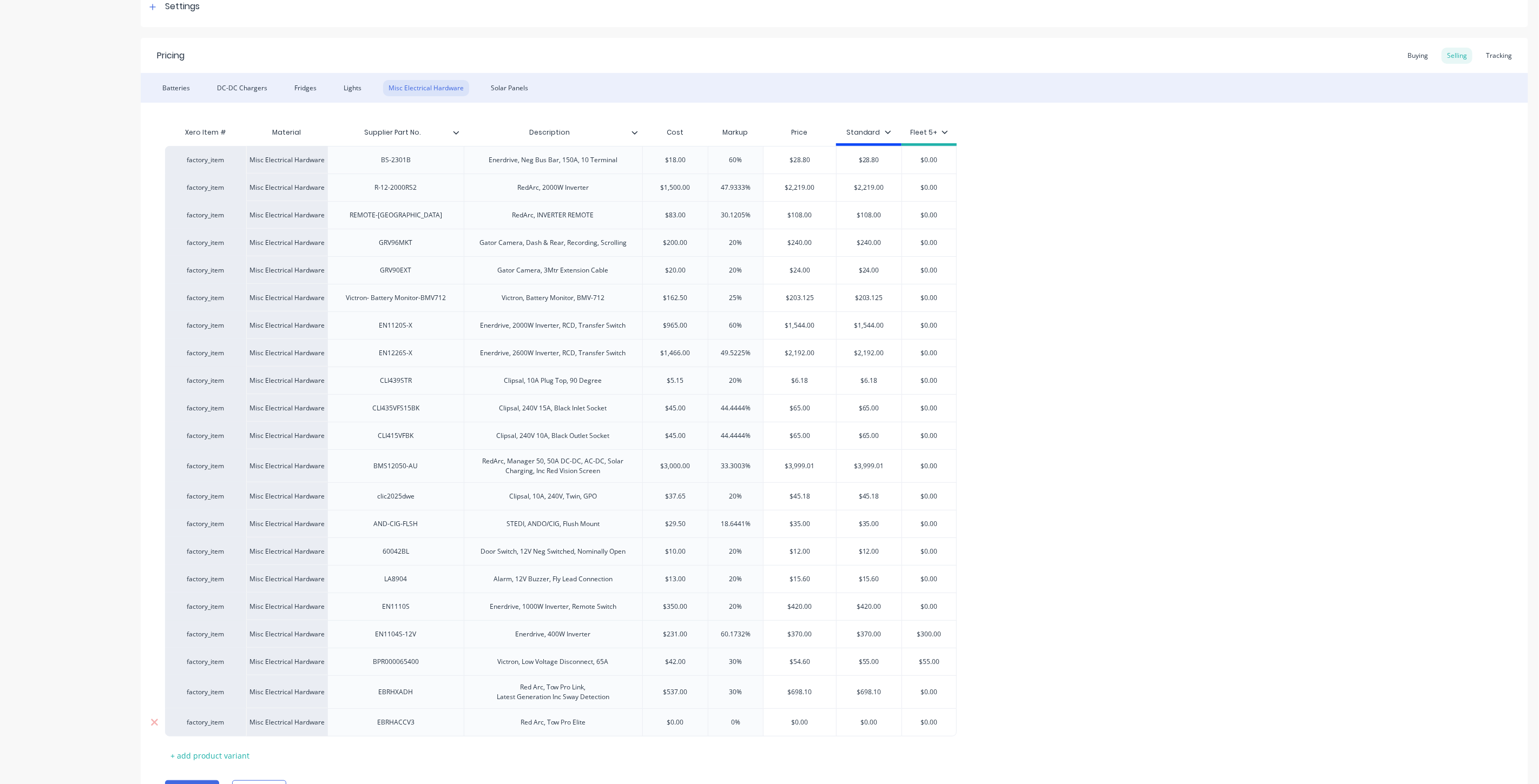
type textarea "x"
type input "26"
type textarea "x"
type input "260"
type textarea "x"
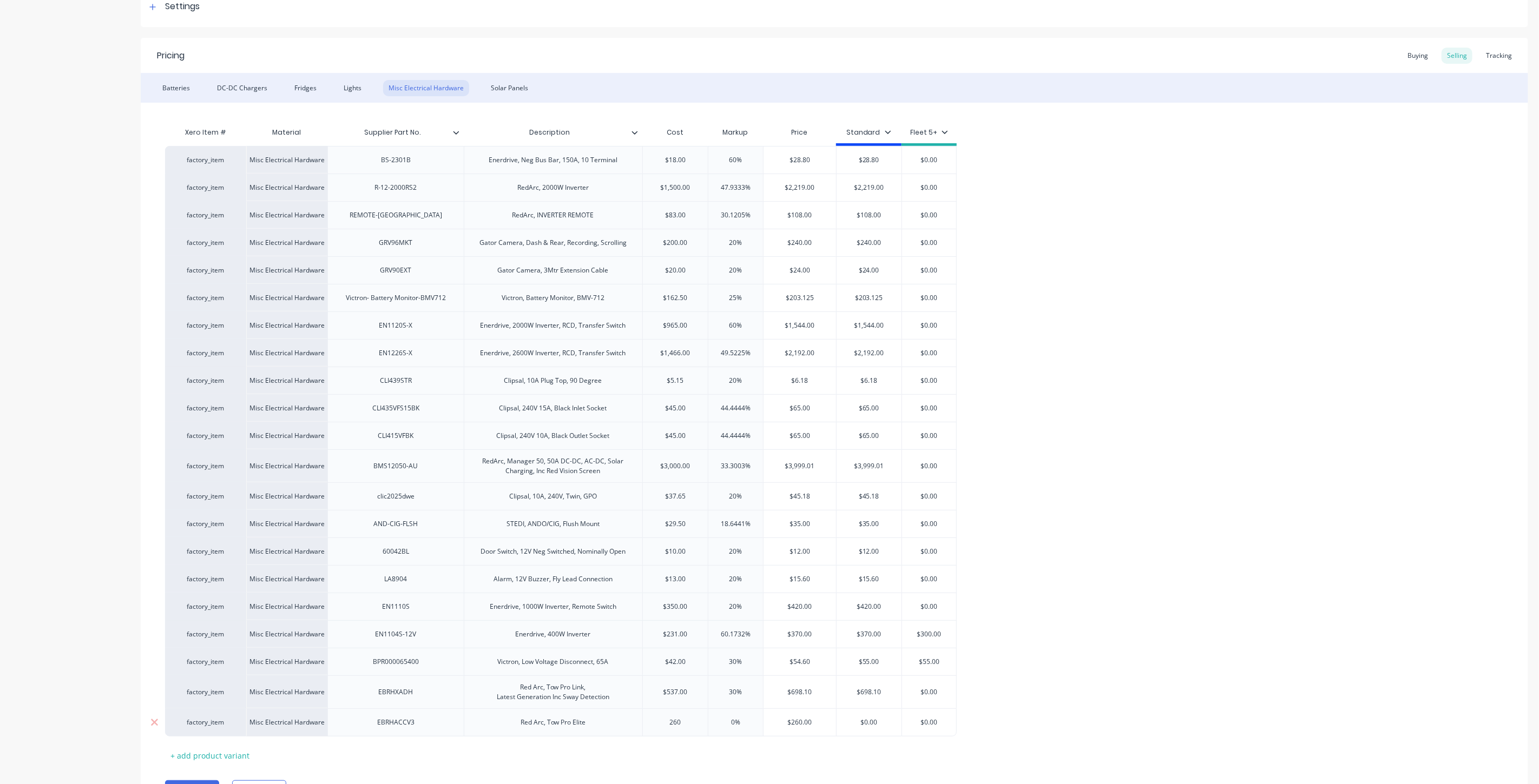
type input "260"
drag, startPoint x: 744, startPoint y: 725, endPoint x: 717, endPoint y: 725, distance: 27.0
click at [716, 725] on input "0%" at bounding box center [735, 722] width 54 height 10
type input "0"
type textarea "x"
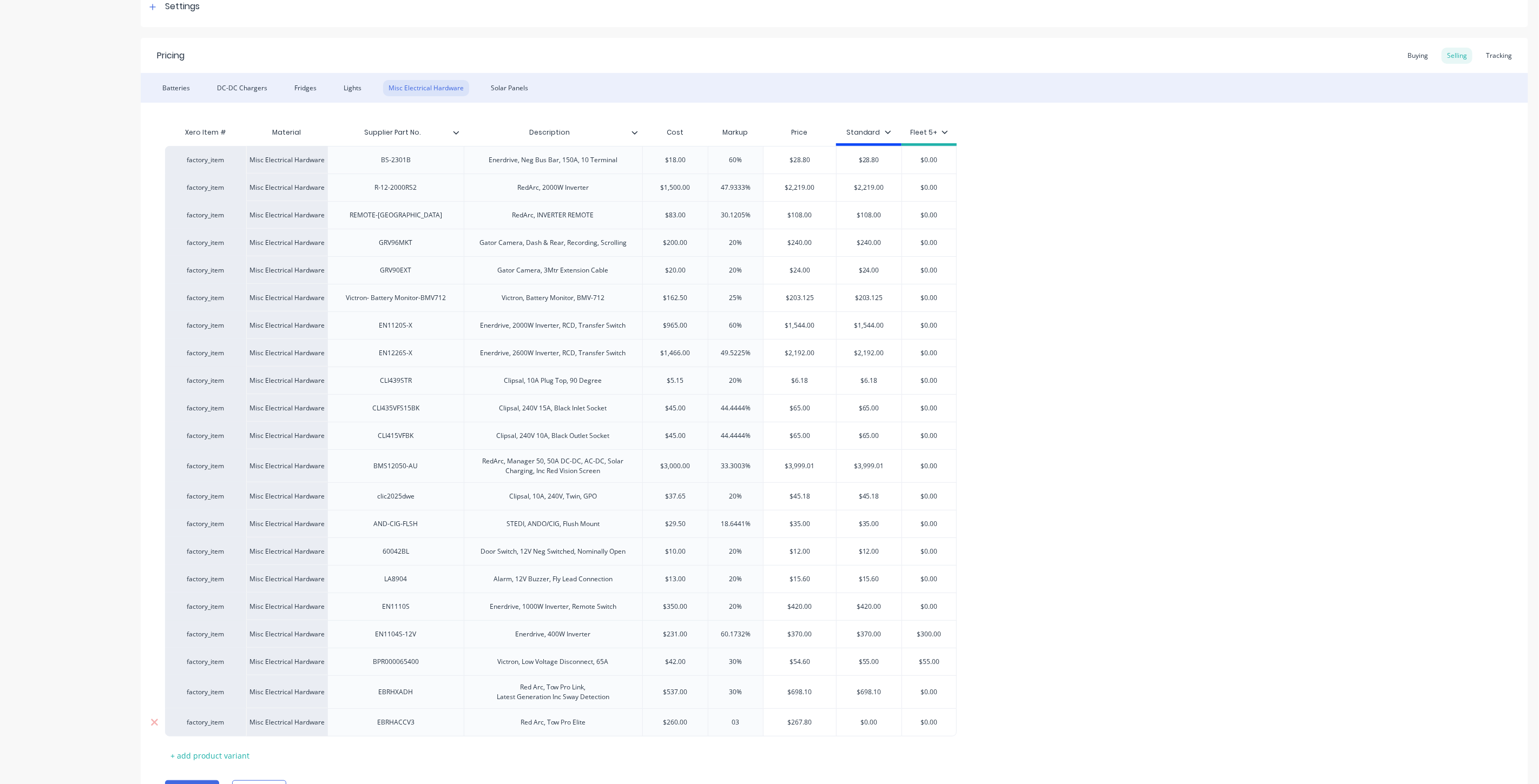
type input "0"
type textarea "x"
type input "30"
type textarea "x"
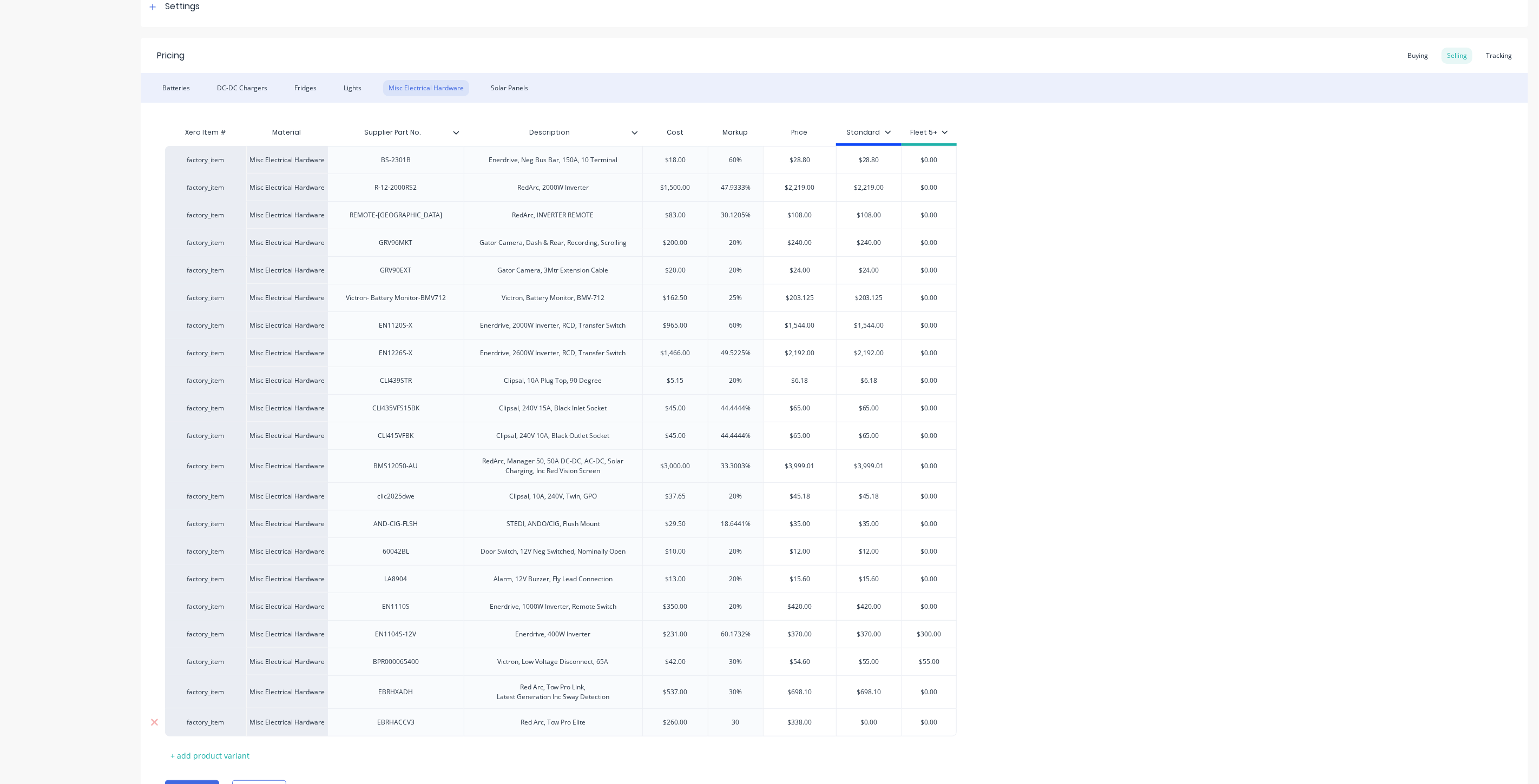
click at [716, 725] on input "30" at bounding box center [735, 722] width 54 height 10
type input "30"
type input "$338.00"
drag, startPoint x: 812, startPoint y: 723, endPoint x: 751, endPoint y: 720, distance: 61.1
click at [751, 720] on div "factory_item Misc Electrical Hardware EBRHACCV3 Red Arc, Tow Pro Elite $260.00 …" at bounding box center [560, 723] width 791 height 29
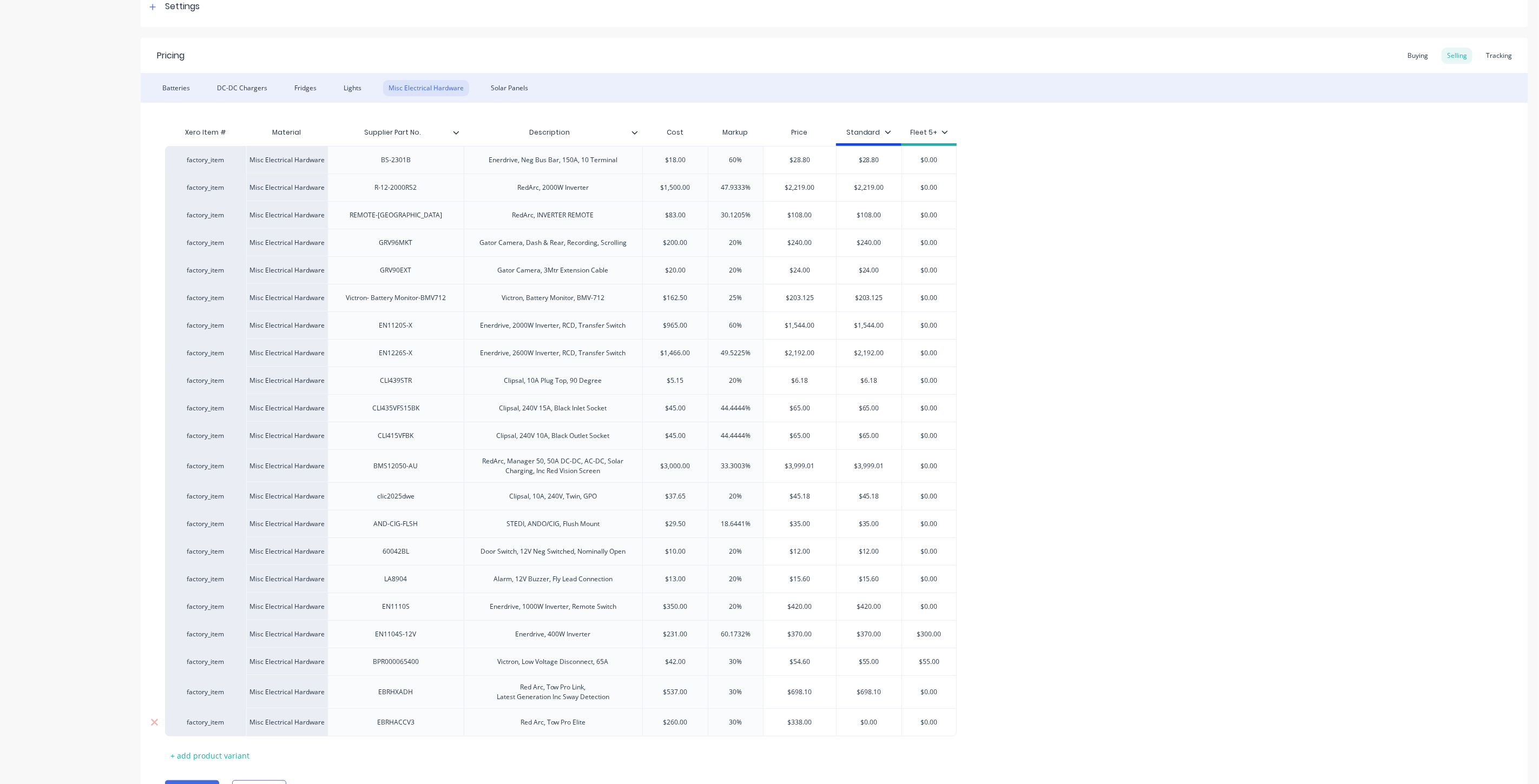
drag, startPoint x: 878, startPoint y: 722, endPoint x: 837, endPoint y: 720, distance: 41.0
click at [837, 720] on input "$0.00" at bounding box center [869, 722] width 65 height 10
paste input "338"
type input "$338.00"
type textarea "x"
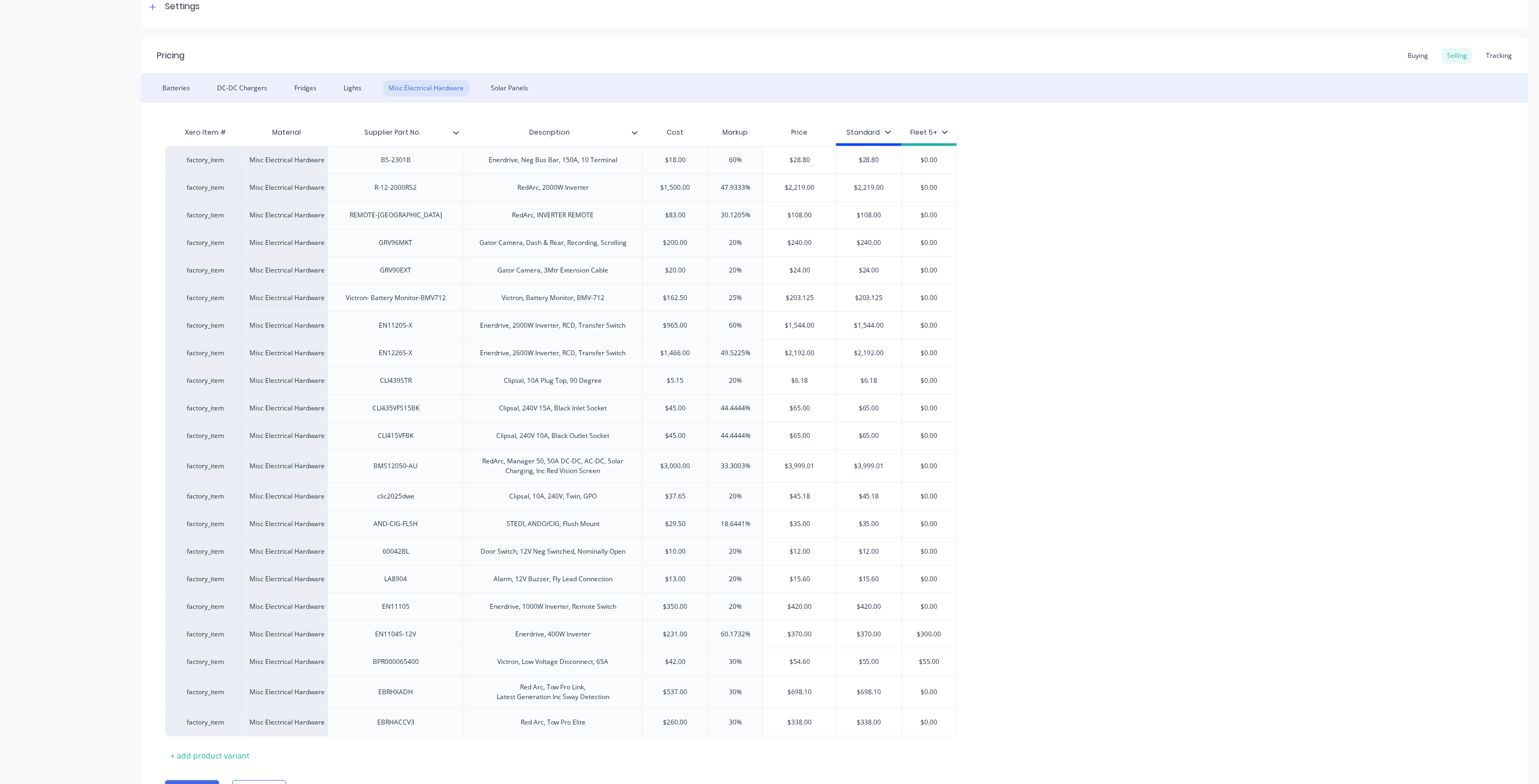
type input "$338.00"
click at [1047, 714] on div "factory_item Misc Electrical Hardware BS-2301B Enerdrive, Neg Bus Bar, 150A, 10…" at bounding box center [834, 442] width 1338 height 590
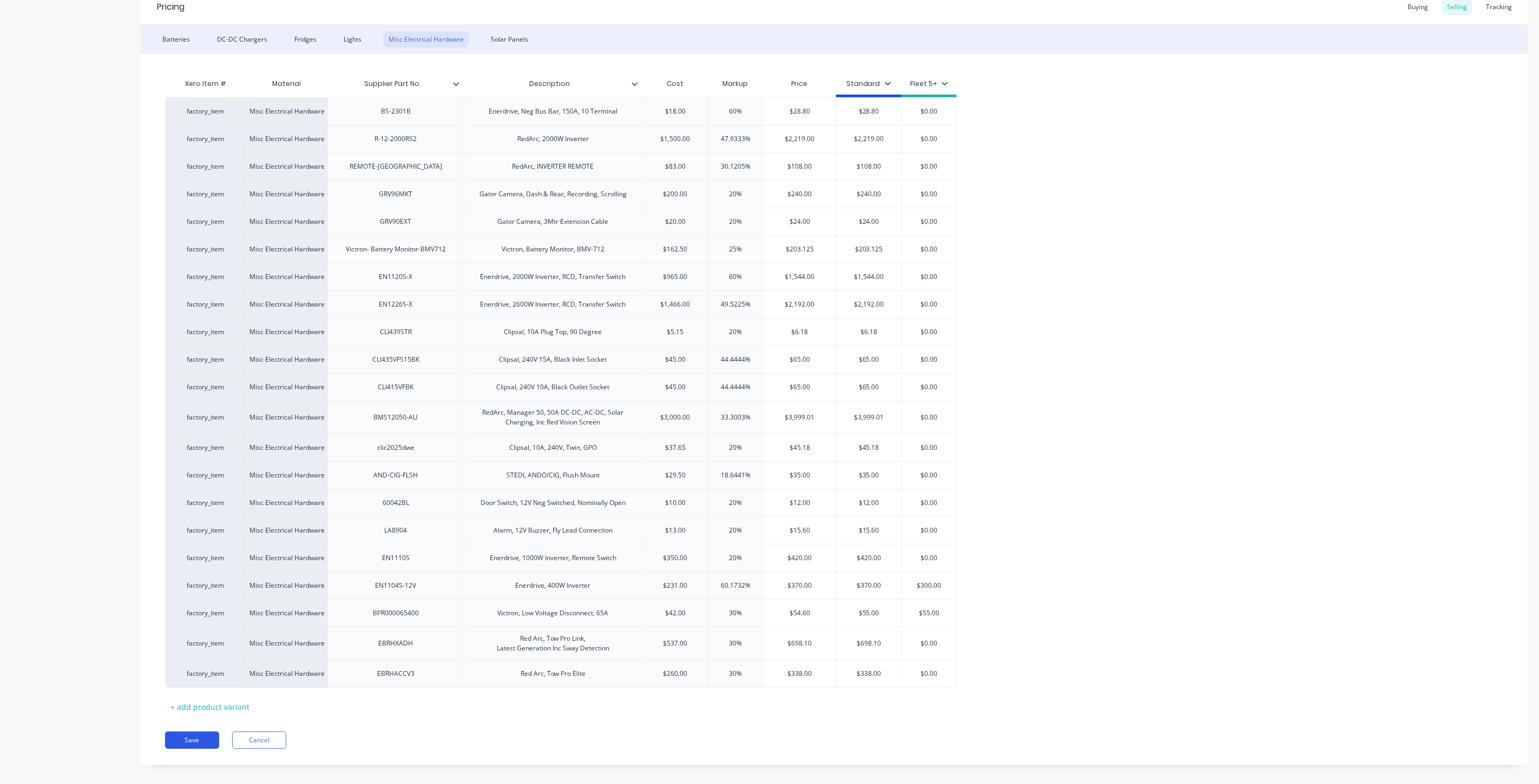
scroll to position [234, 0]
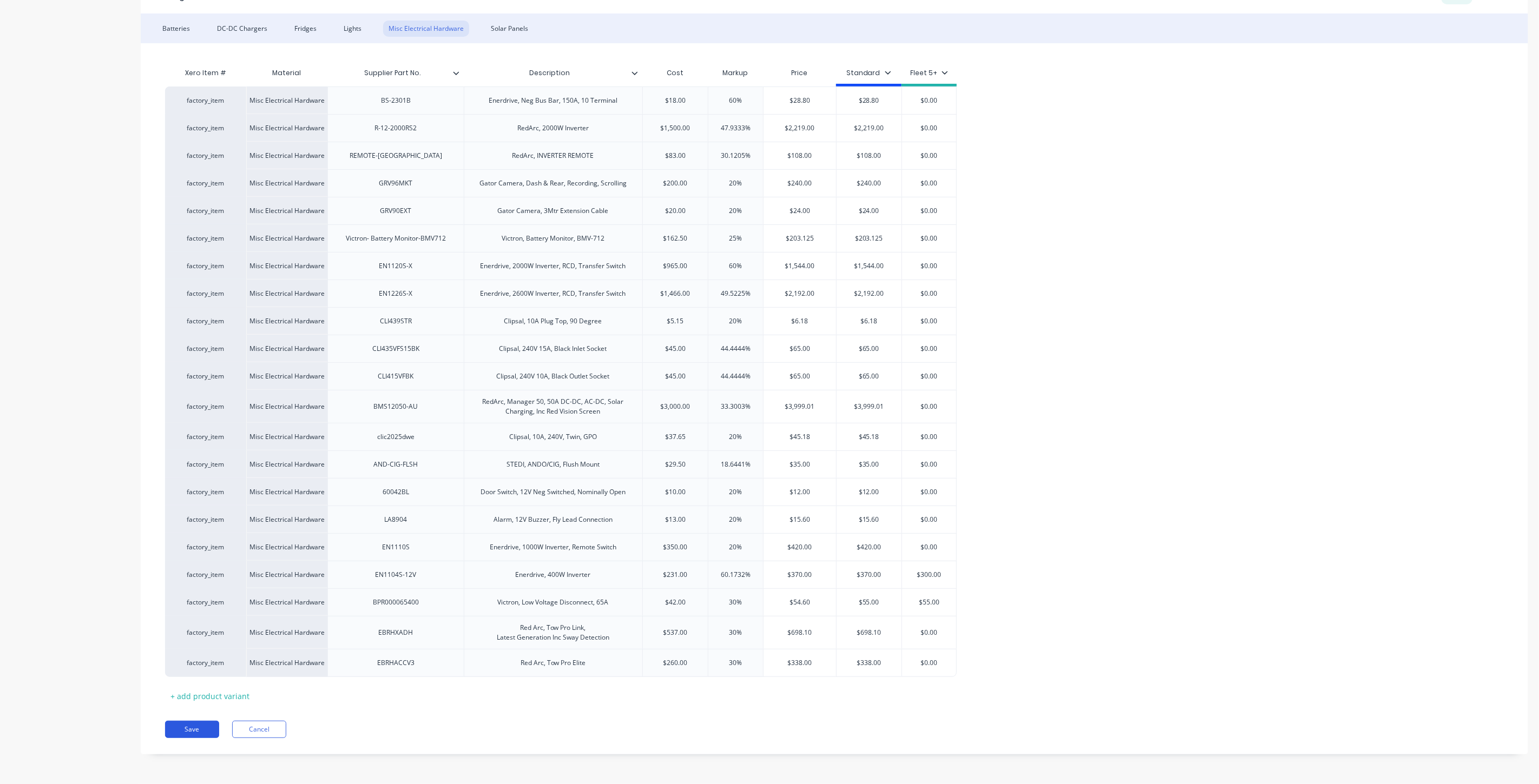
click at [187, 731] on button "Save" at bounding box center [192, 729] width 54 height 17
type textarea "x"
